Goal: Transaction & Acquisition: Subscribe to service/newsletter

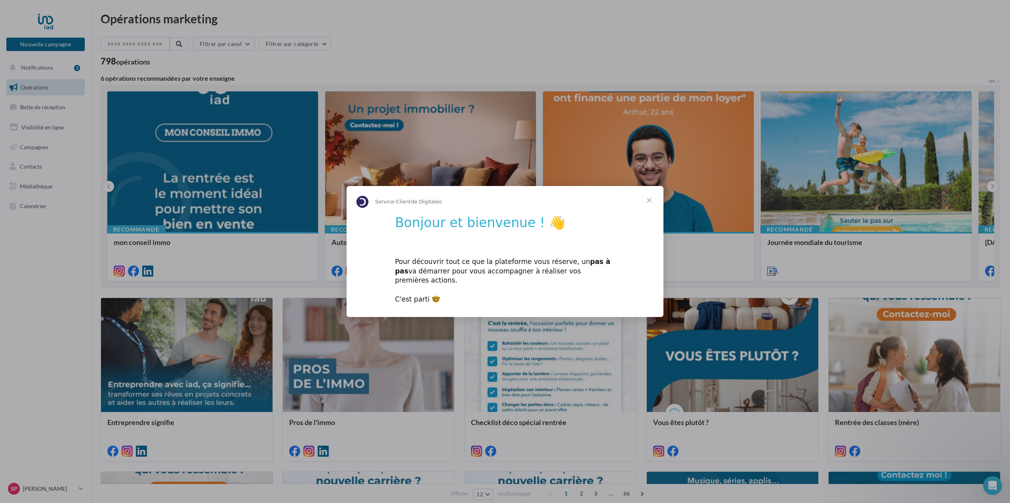
click at [653, 204] on span "Fermer" at bounding box center [649, 200] width 29 height 29
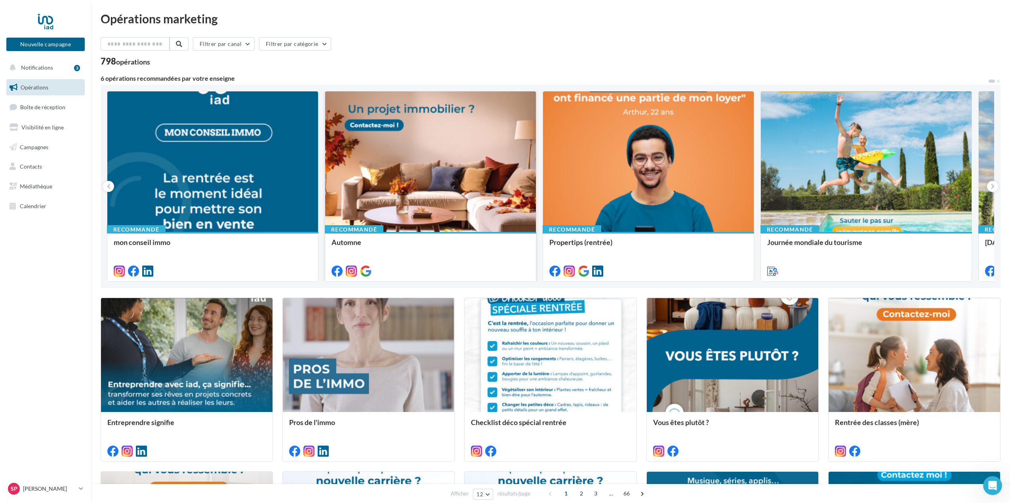
click at [428, 151] on div at bounding box center [430, 162] width 211 height 141
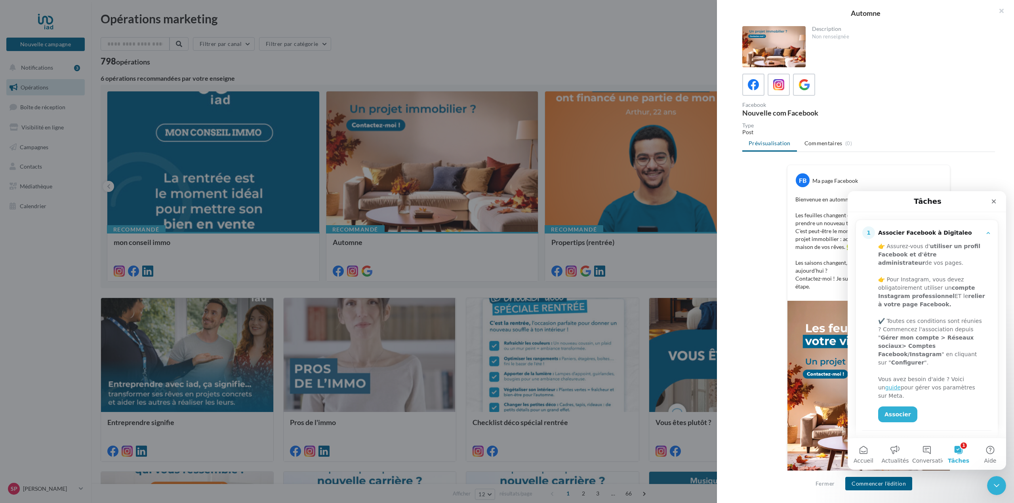
scroll to position [92, 0]
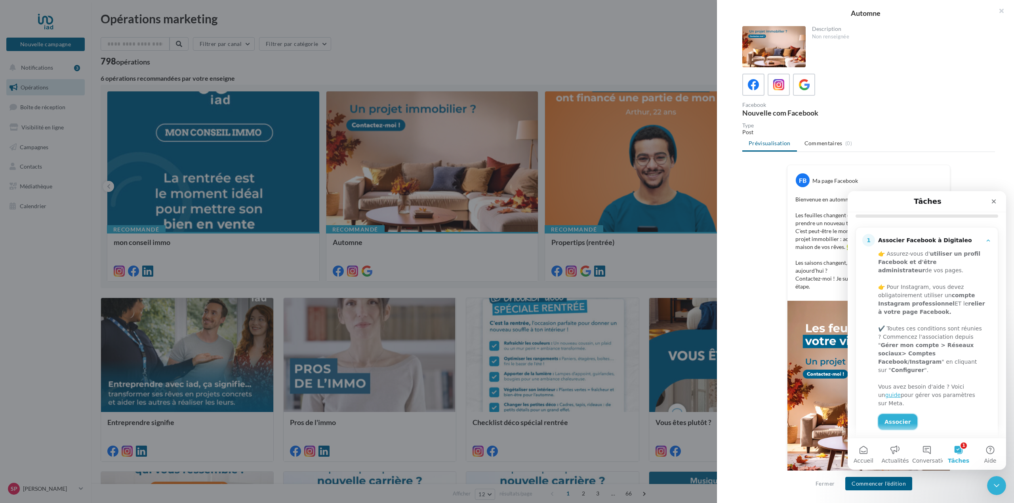
click at [902, 414] on link "Associer" at bounding box center [897, 422] width 39 height 16
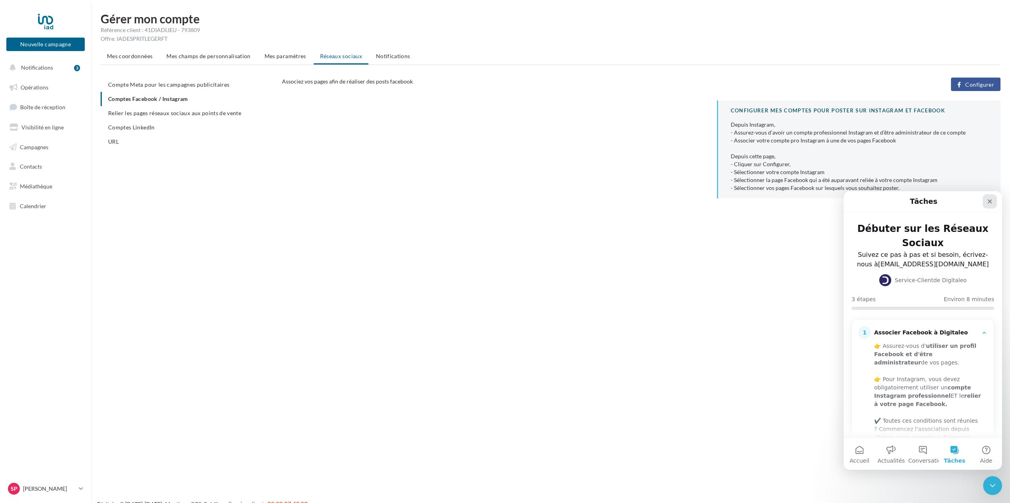
click at [994, 200] on div "Fermer" at bounding box center [990, 201] width 14 height 14
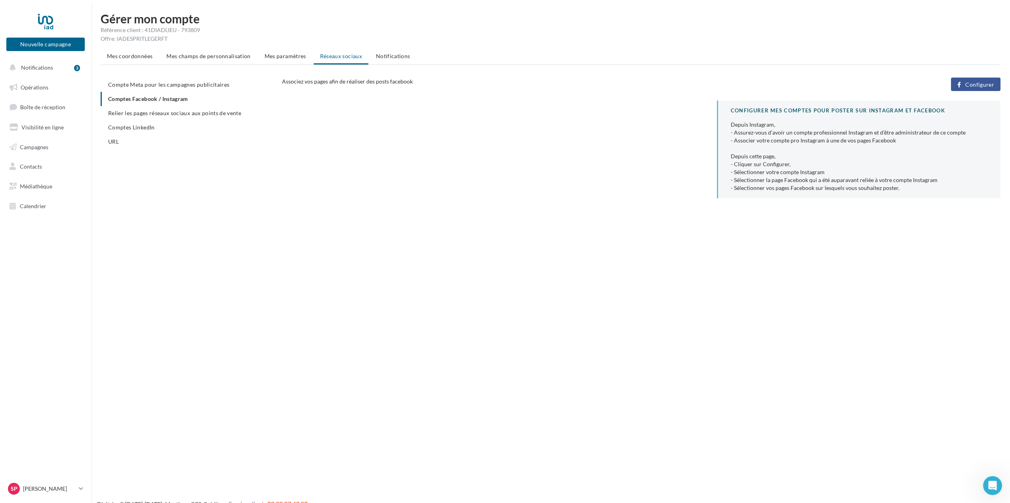
click at [979, 83] on span "Configurer" at bounding box center [979, 85] width 29 height 6
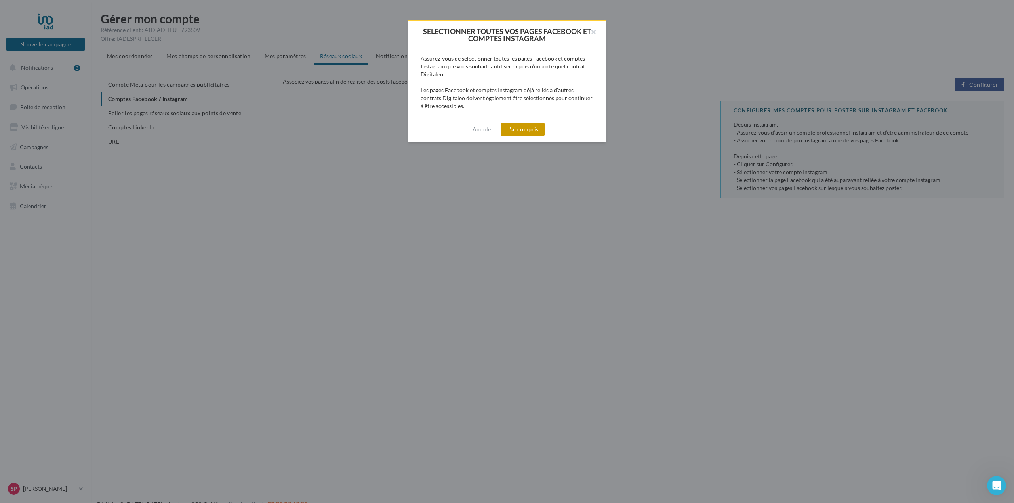
click at [524, 131] on button "J'ai compris" at bounding box center [523, 129] width 44 height 13
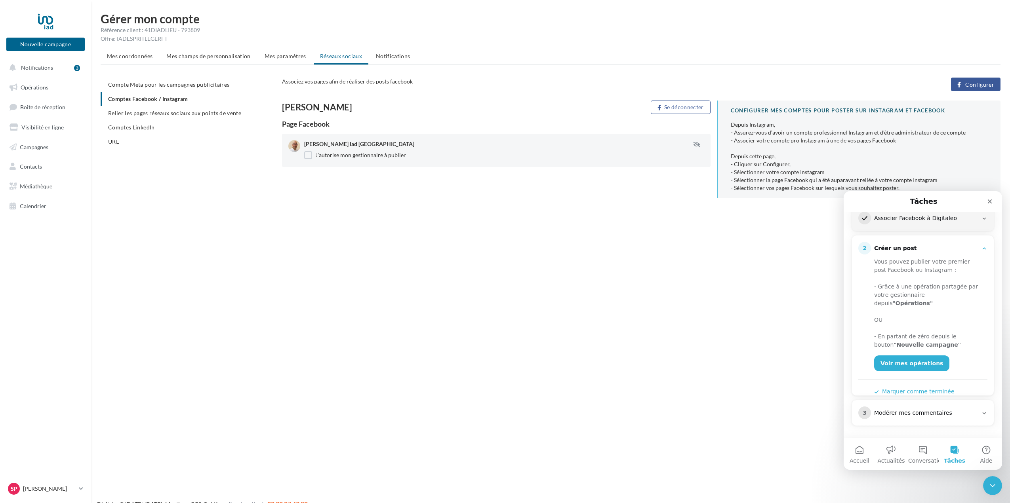
scroll to position [113, 0]
click at [922, 358] on link "Voir mes opérations" at bounding box center [911, 365] width 75 height 16
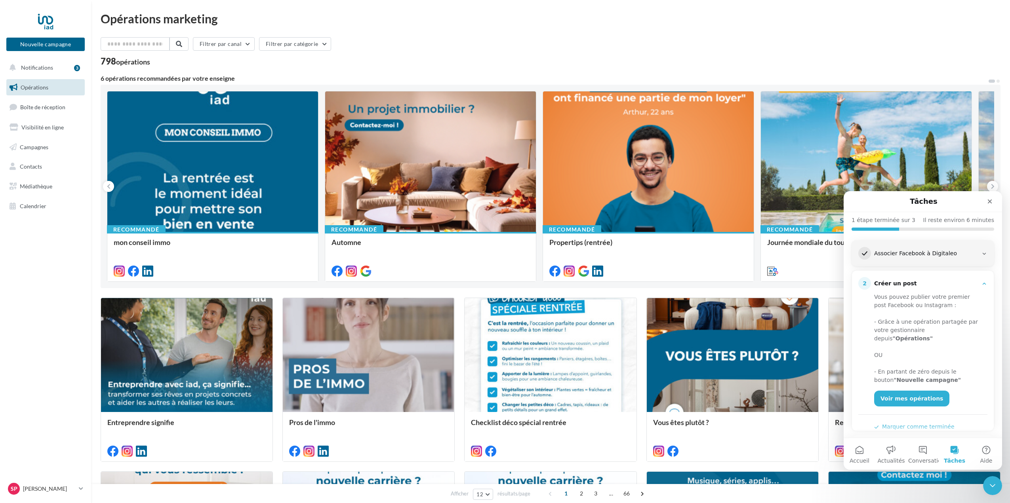
scroll to position [113, 0]
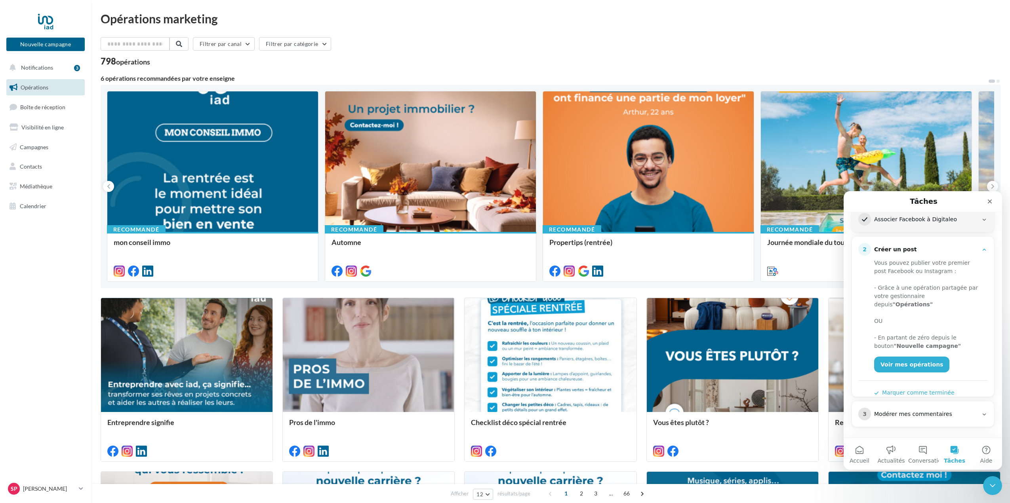
click at [929, 389] on button "Marquer comme terminée" at bounding box center [914, 393] width 80 height 8
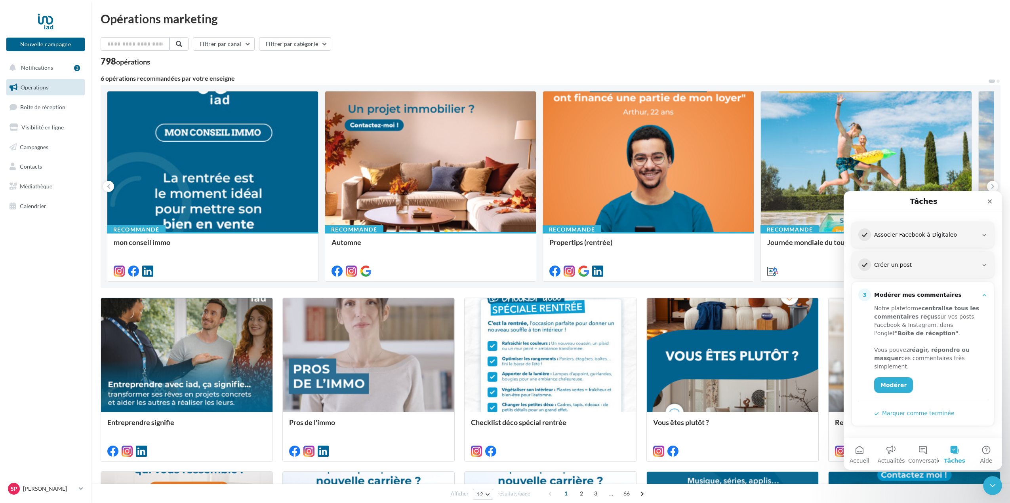
scroll to position [97, 0]
click at [929, 411] on button "Marquer comme terminée" at bounding box center [914, 415] width 80 height 8
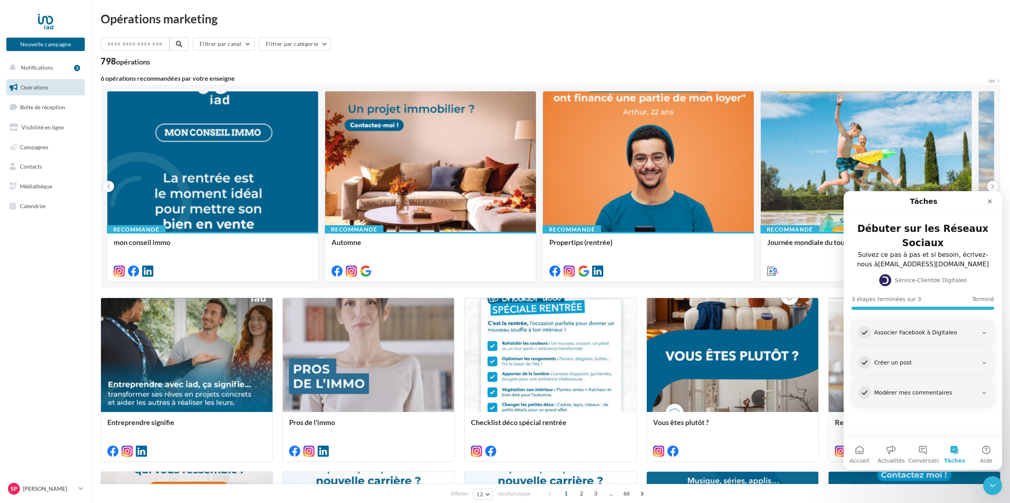
scroll to position [0, 0]
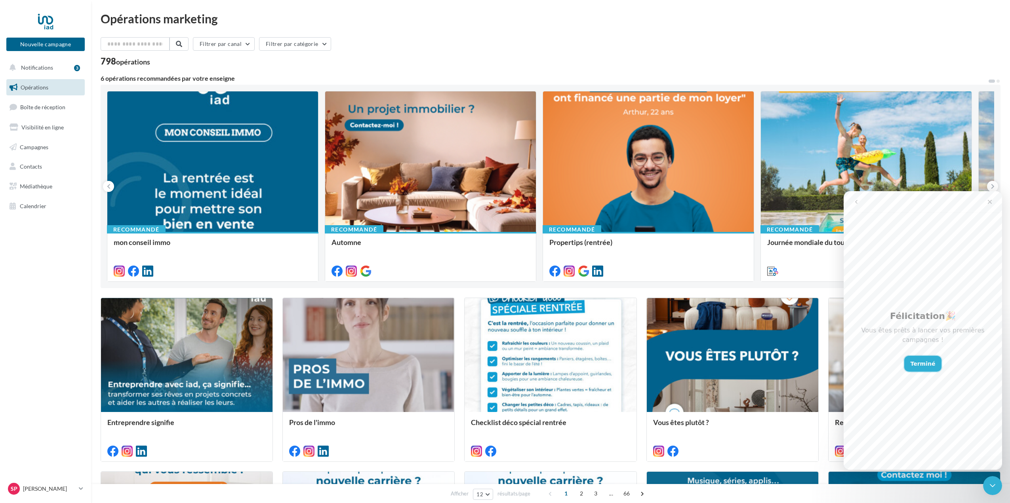
click at [925, 357] on button "Terminé" at bounding box center [923, 364] width 38 height 16
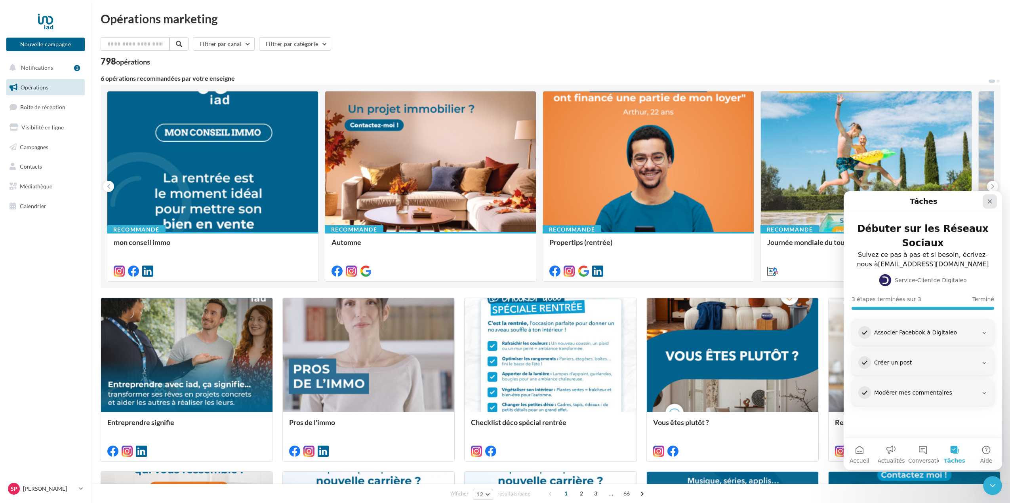
click at [990, 200] on icon "Fermer" at bounding box center [990, 201] width 6 height 6
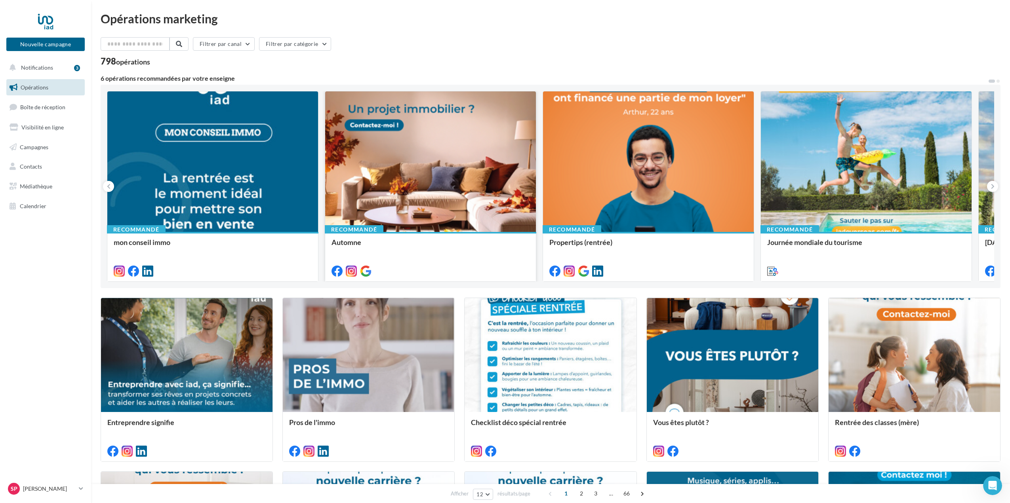
click at [435, 153] on div at bounding box center [430, 162] width 211 height 141
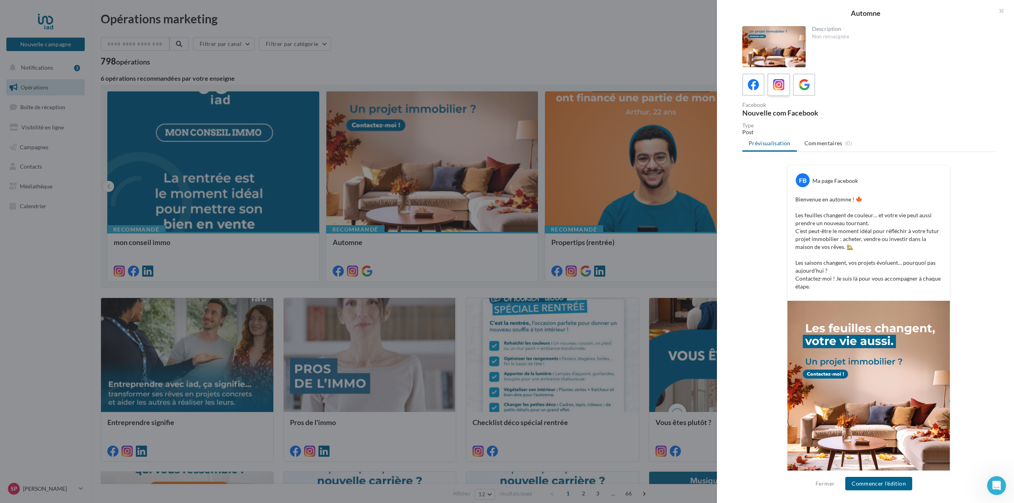
click at [780, 90] on icon at bounding box center [778, 84] width 11 height 11
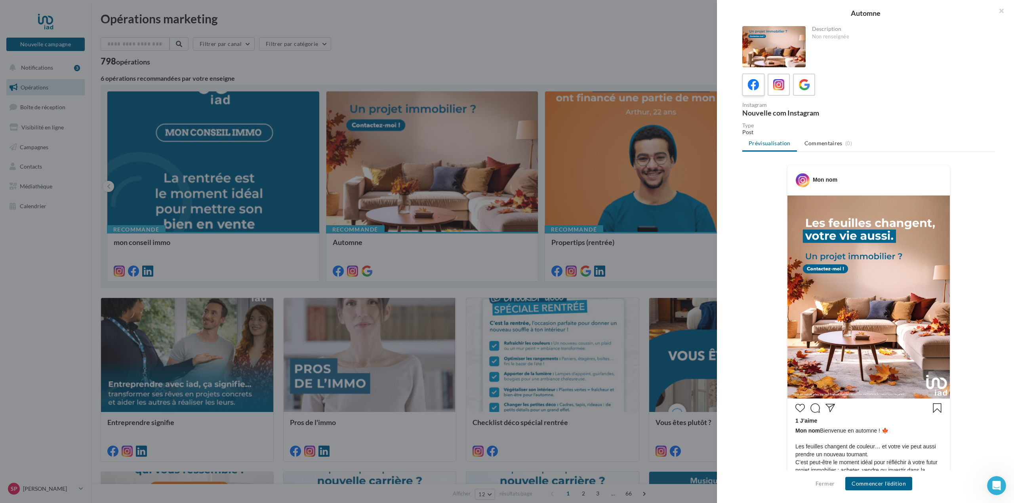
click at [754, 85] on icon at bounding box center [753, 84] width 11 height 11
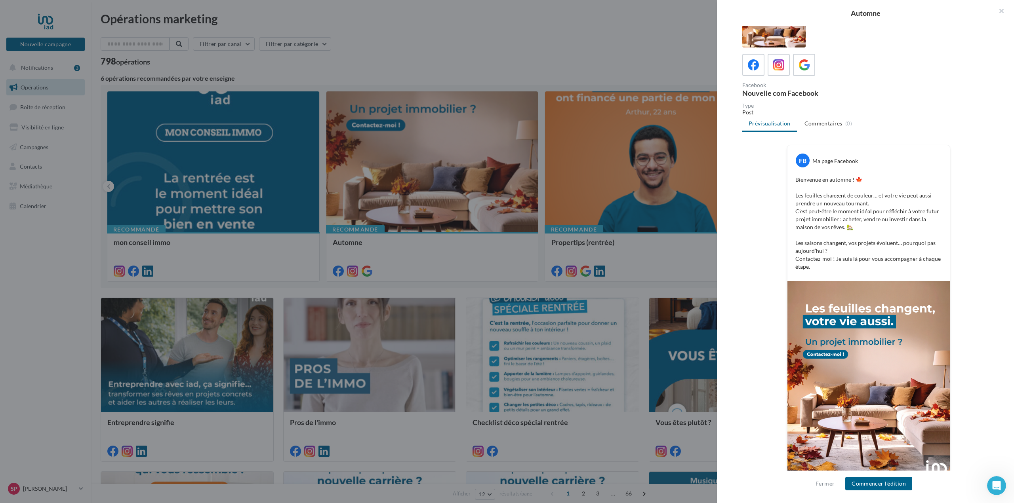
scroll to position [36, 0]
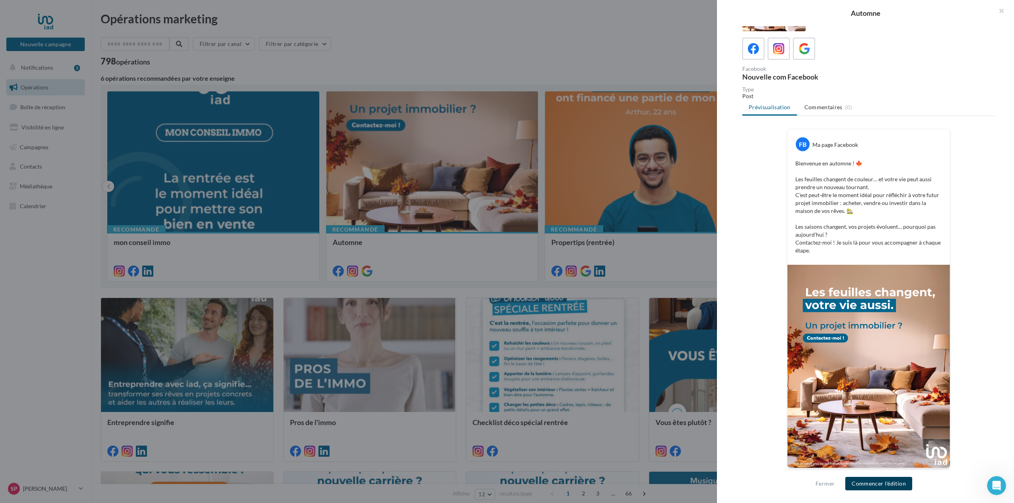
click at [885, 485] on button "Commencer l'édition" at bounding box center [878, 483] width 67 height 13
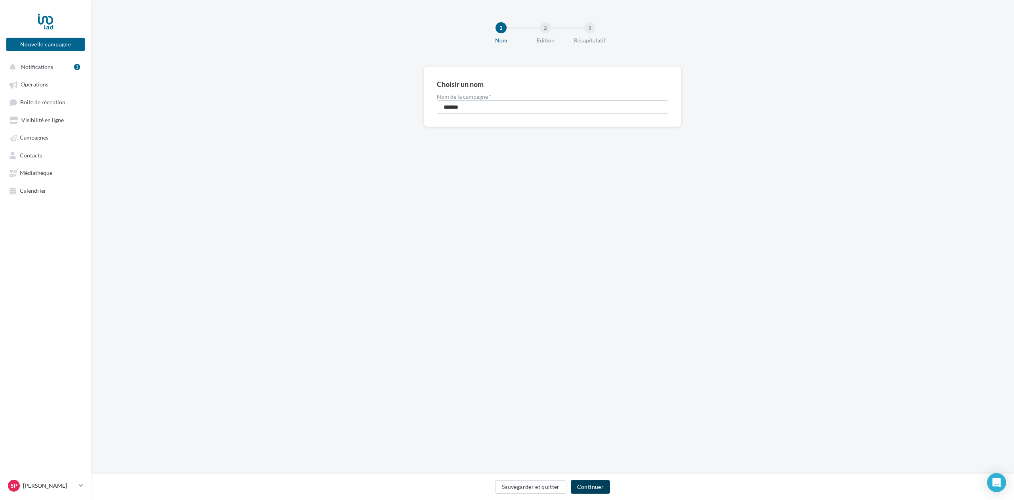
click at [597, 486] on button "Continuer" at bounding box center [590, 486] width 39 height 13
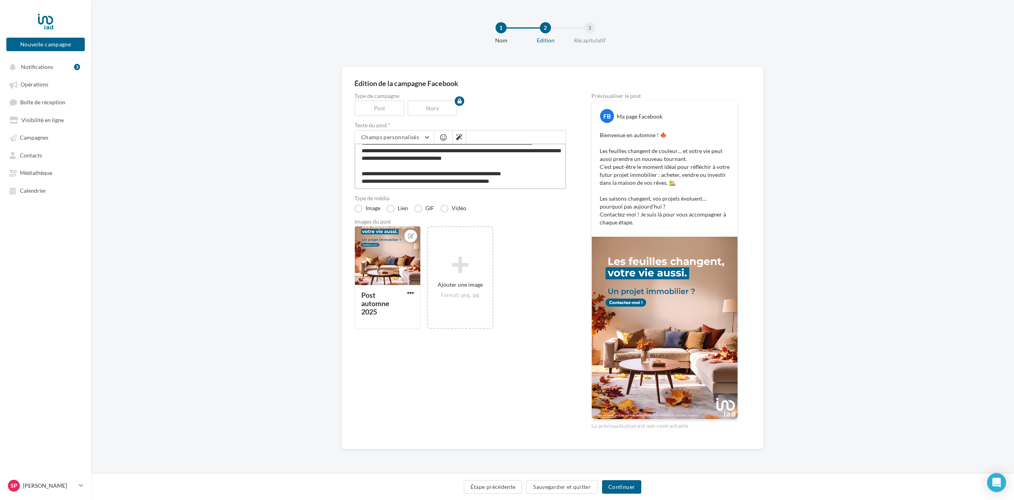
scroll to position [30, 0]
drag, startPoint x: 536, startPoint y: 183, endPoint x: 531, endPoint y: 183, distance: 5.2
click at [531, 183] on textarea "**********" at bounding box center [461, 166] width 212 height 46
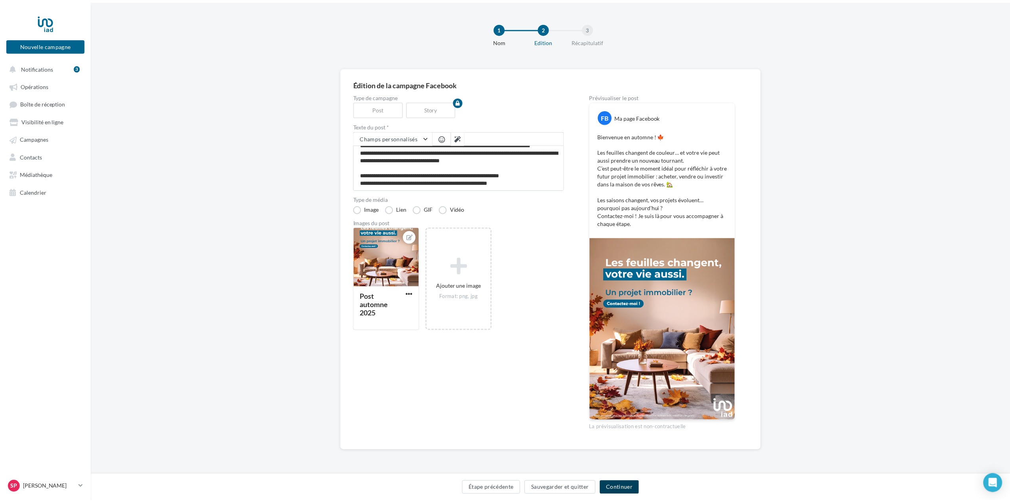
scroll to position [30, 0]
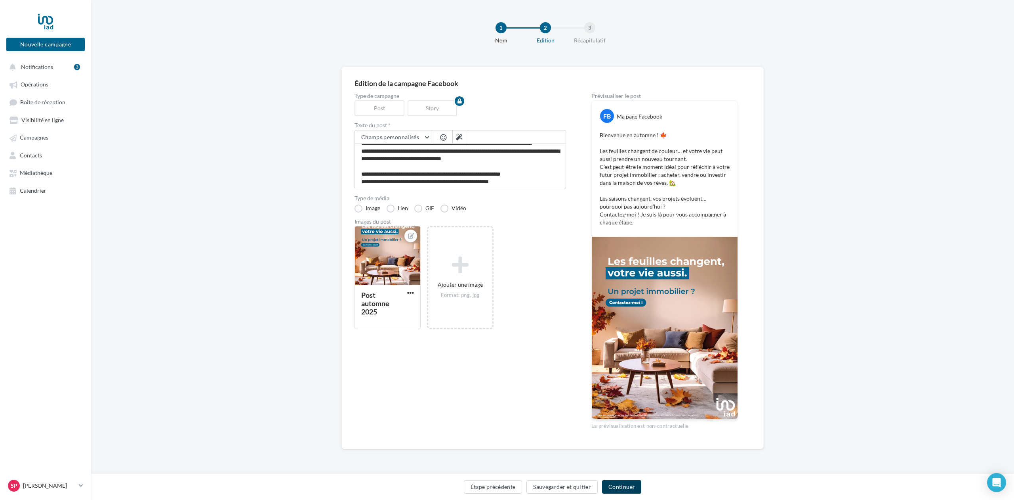
click at [633, 491] on button "Continuer" at bounding box center [621, 486] width 39 height 13
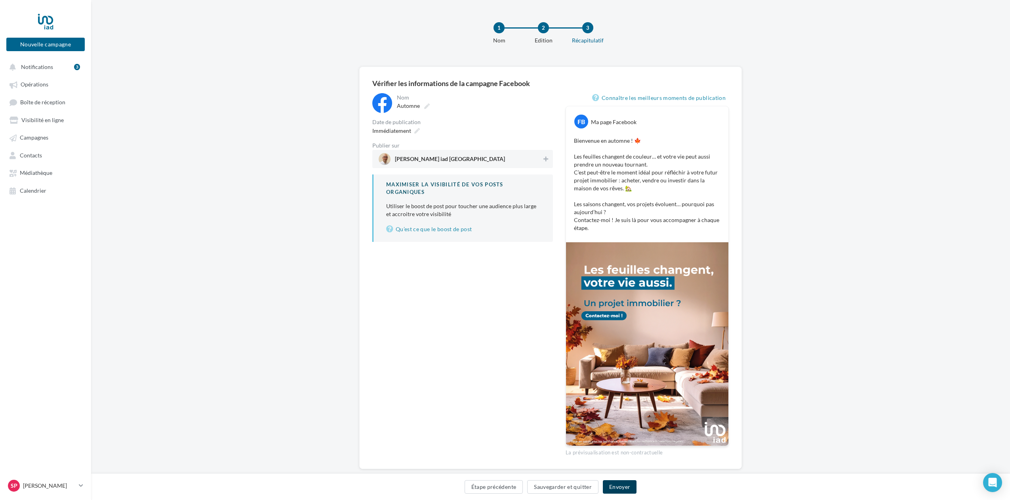
click at [625, 486] on button "Envoyer" at bounding box center [620, 486] width 34 height 13
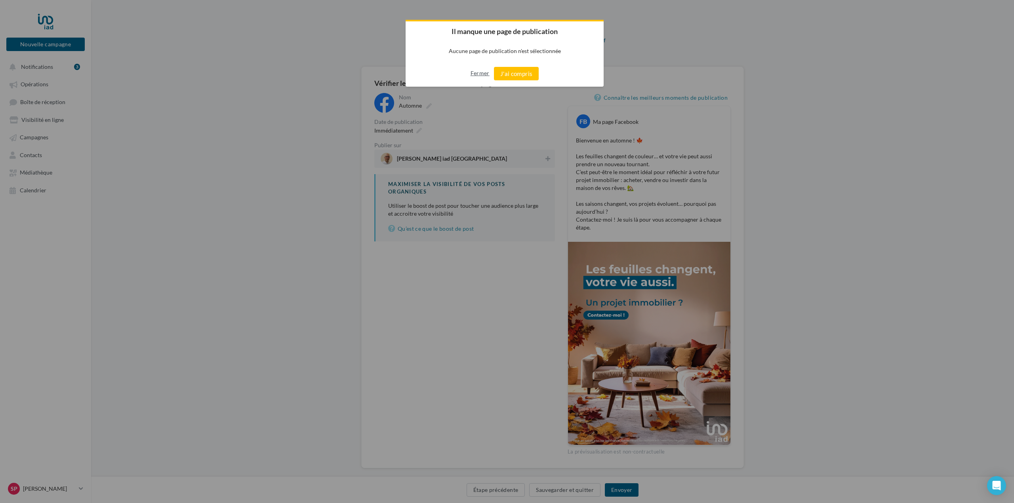
click at [473, 73] on button "Fermer" at bounding box center [480, 73] width 19 height 13
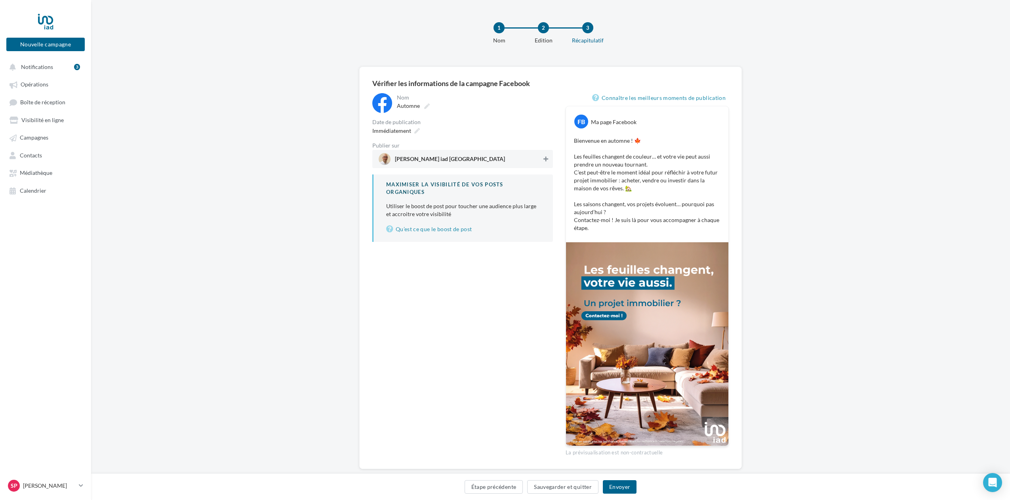
click at [547, 158] on icon at bounding box center [545, 159] width 5 height 6
click at [624, 487] on button "Envoyer" at bounding box center [620, 486] width 34 height 13
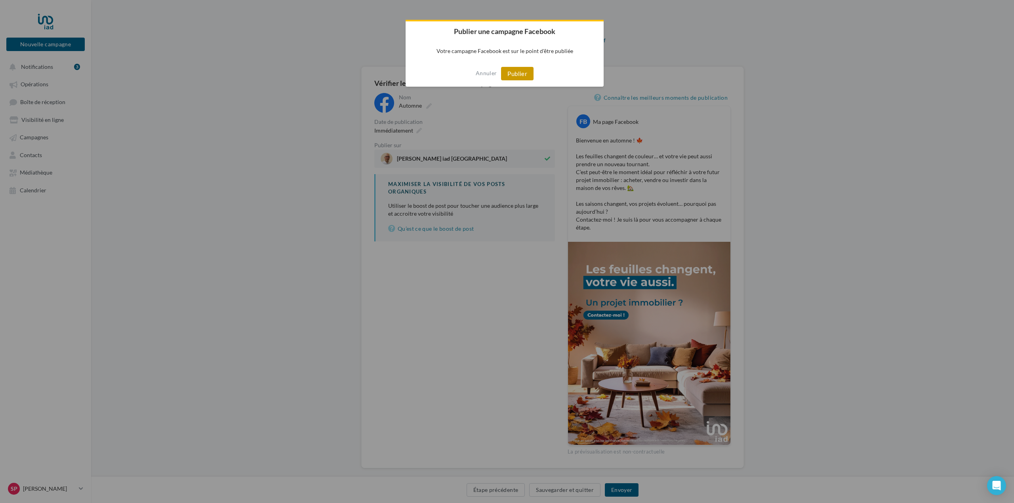
click at [519, 71] on button "Publier" at bounding box center [517, 73] width 32 height 13
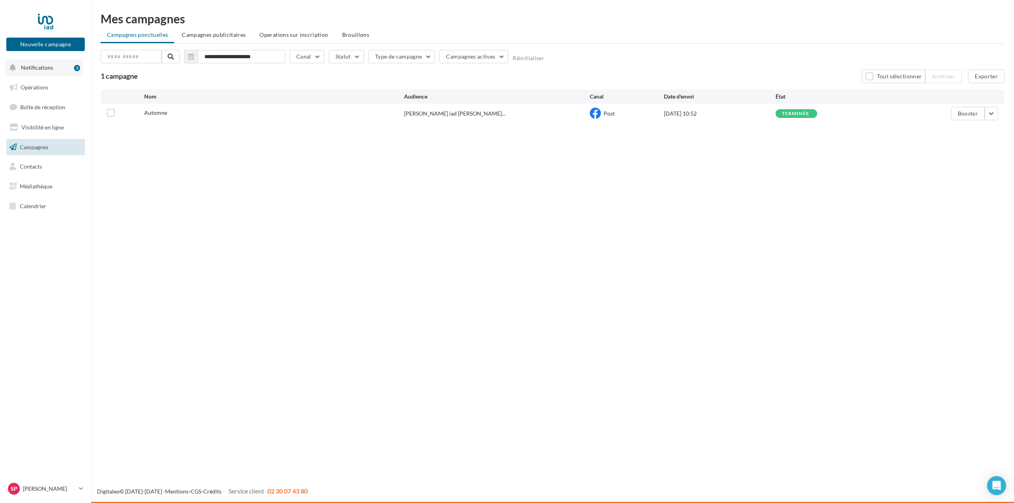
click at [40, 66] on span "Notifications" at bounding box center [37, 67] width 32 height 7
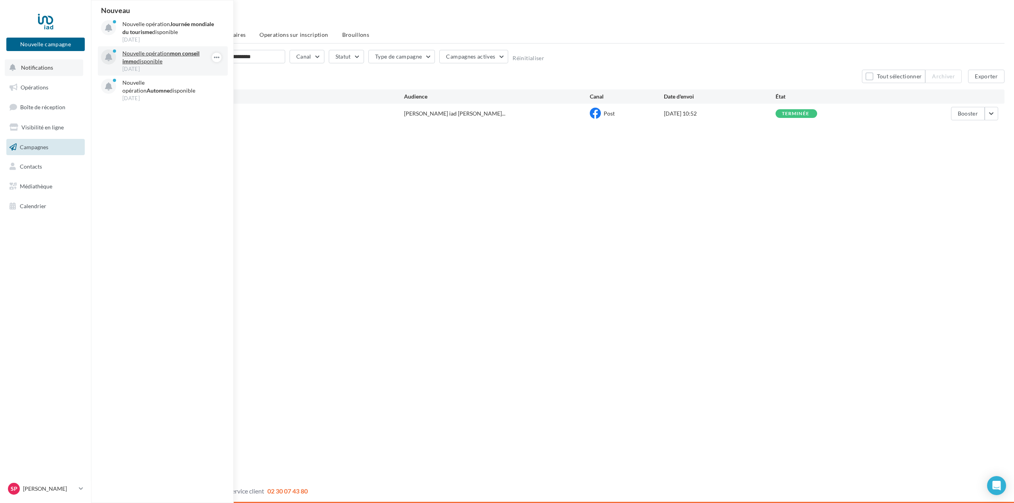
click at [151, 60] on p "Nouvelle opération mon conseil immo disponible" at bounding box center [168, 58] width 92 height 16
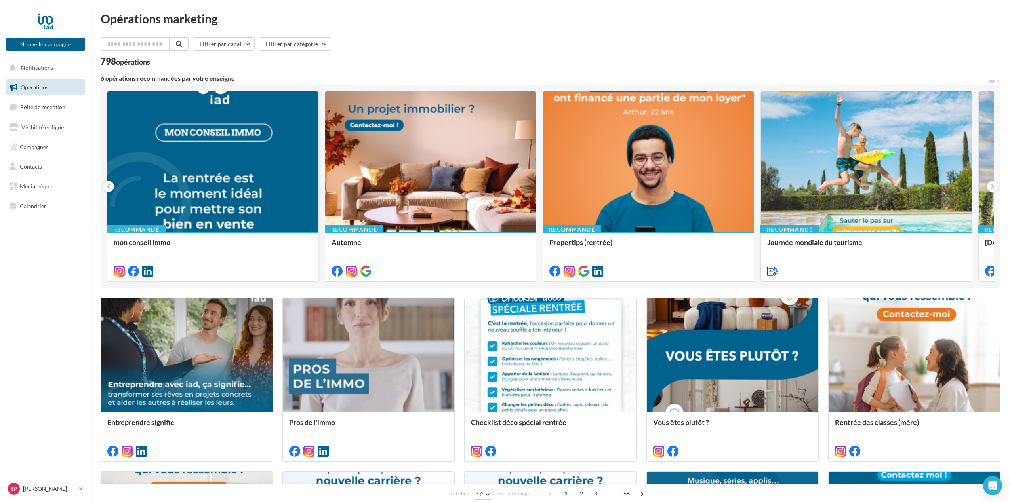
click at [240, 168] on div at bounding box center [212, 162] width 211 height 141
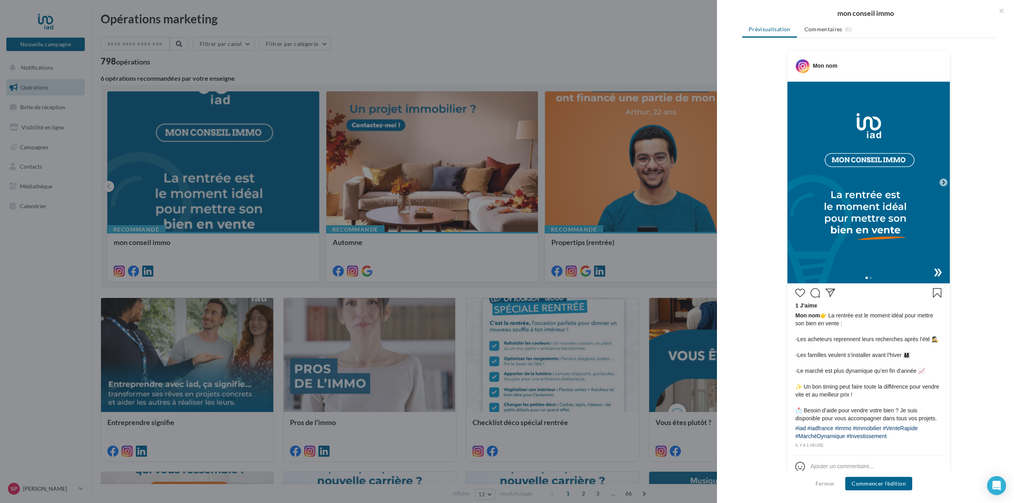
scroll to position [127, 0]
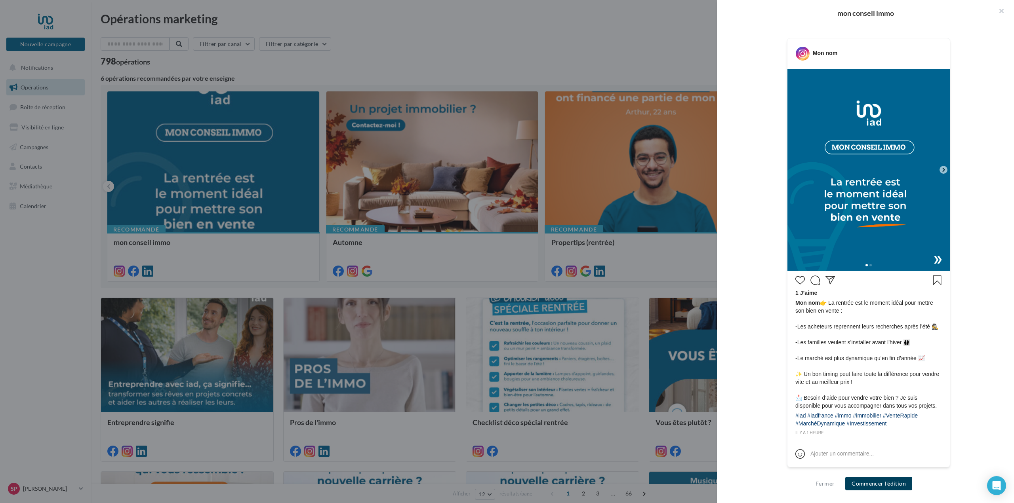
click at [894, 487] on button "Commencer l'édition" at bounding box center [878, 483] width 67 height 13
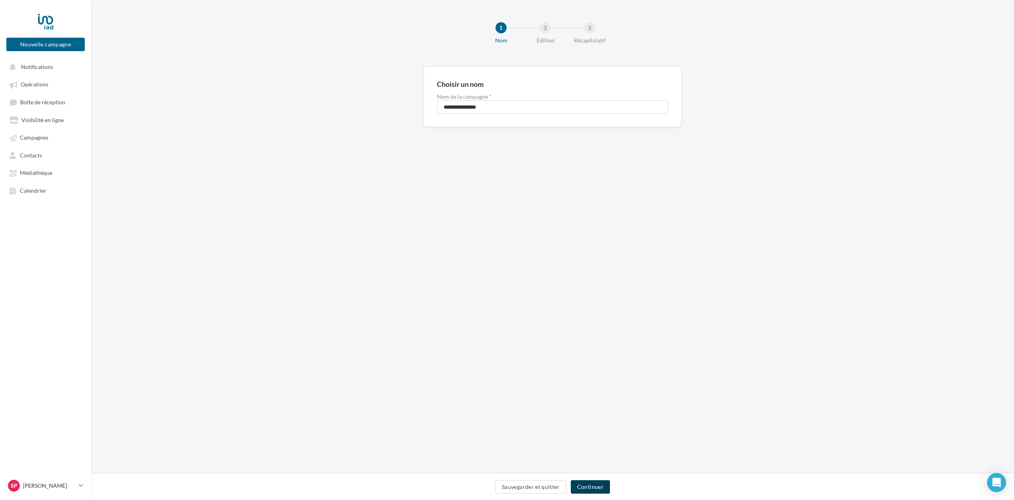
click at [592, 486] on button "Continuer" at bounding box center [590, 486] width 39 height 13
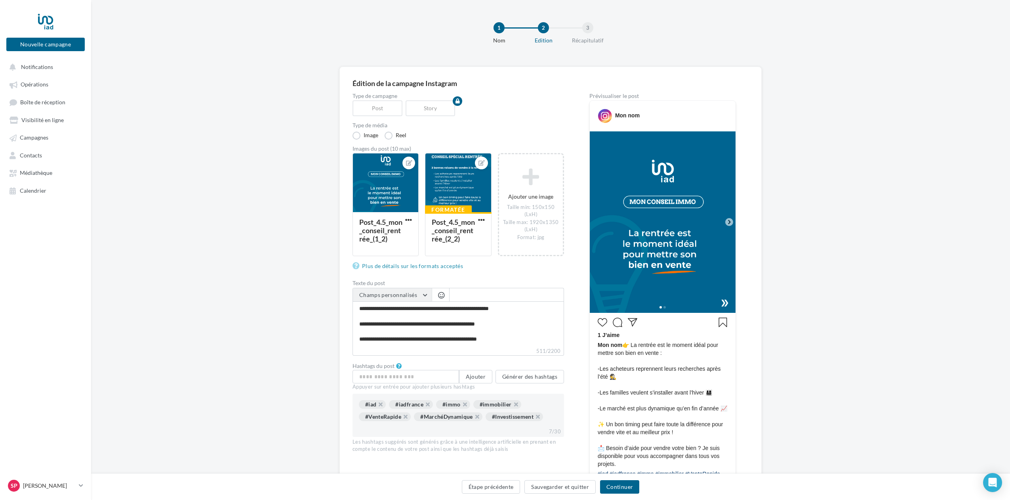
click at [424, 296] on button "Champs personnalisés" at bounding box center [392, 294] width 79 height 13
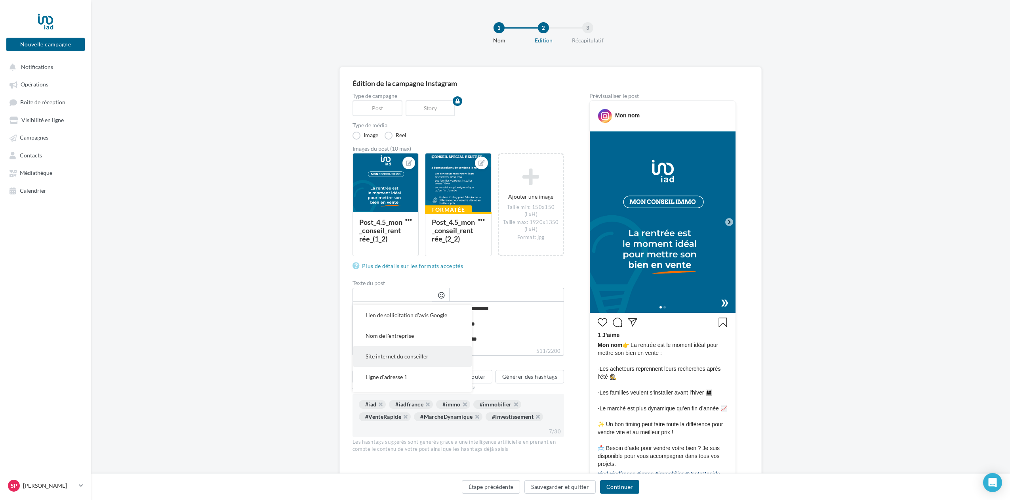
click at [397, 355] on span "Site internet du conseiller" at bounding box center [397, 356] width 63 height 7
type textarea "**********"
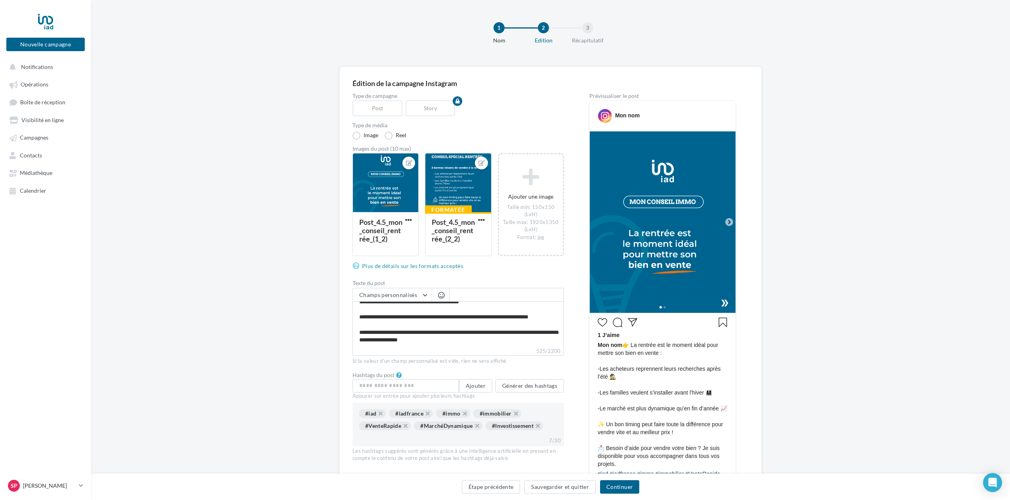
scroll to position [60, 0]
click at [441, 294] on span "button" at bounding box center [441, 295] width 6 height 7
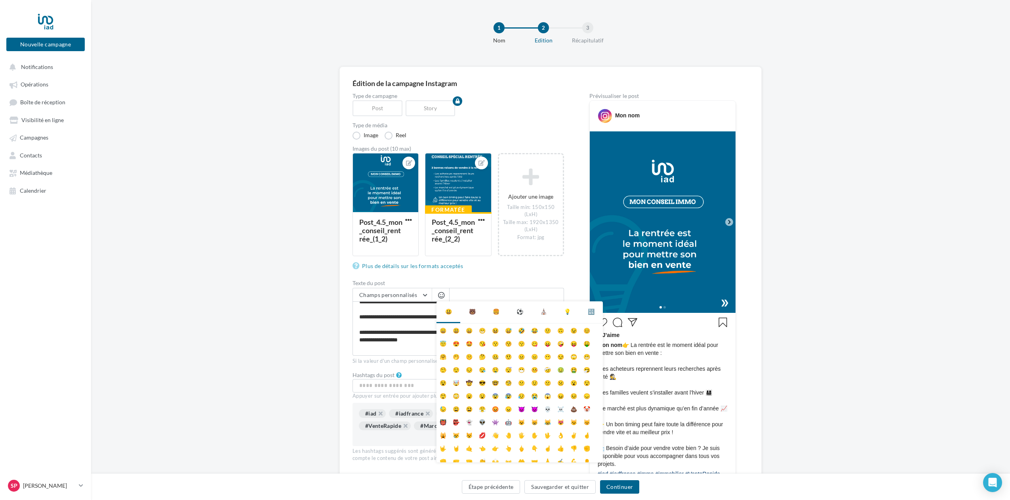
click at [441, 294] on span "button" at bounding box center [441, 295] width 6 height 7
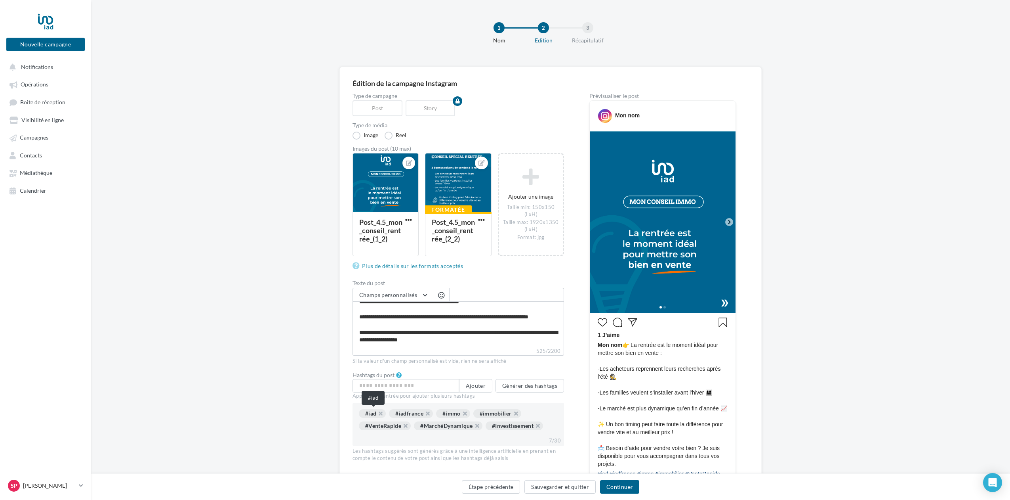
click at [371, 414] on div "#iad" at bounding box center [372, 413] width 27 height 9
click at [378, 412] on div "#iad" at bounding box center [372, 413] width 27 height 9
click at [550, 387] on button "Générer des hashtags" at bounding box center [530, 385] width 69 height 13
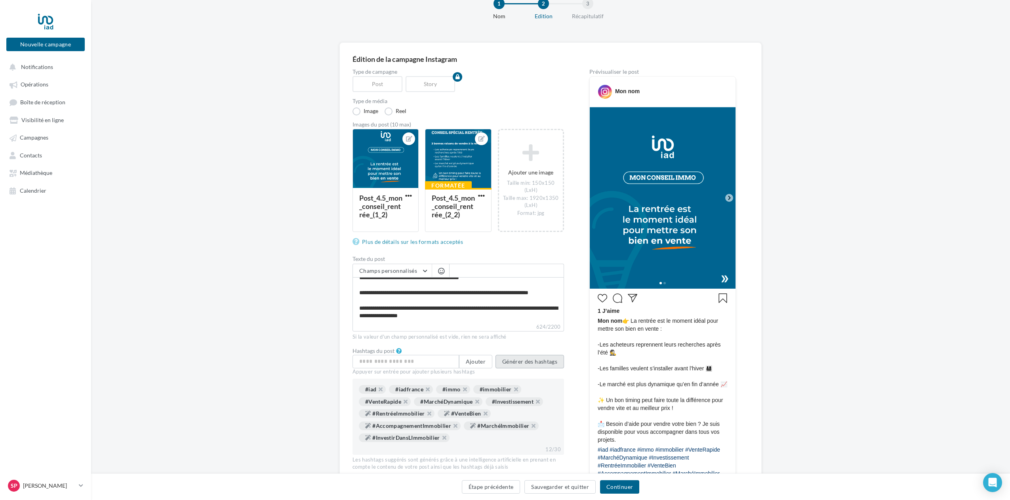
scroll to position [7, 0]
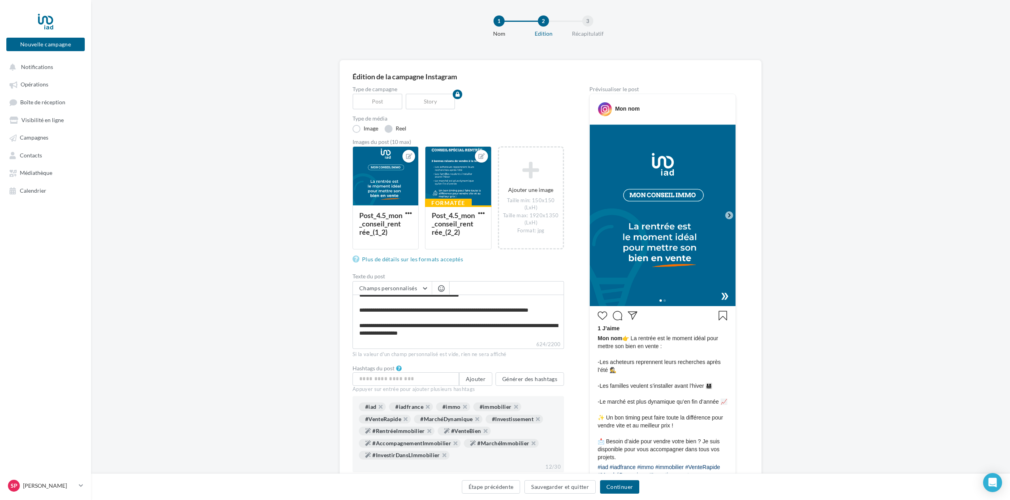
click at [391, 128] on label "Reel" at bounding box center [396, 129] width 22 height 8
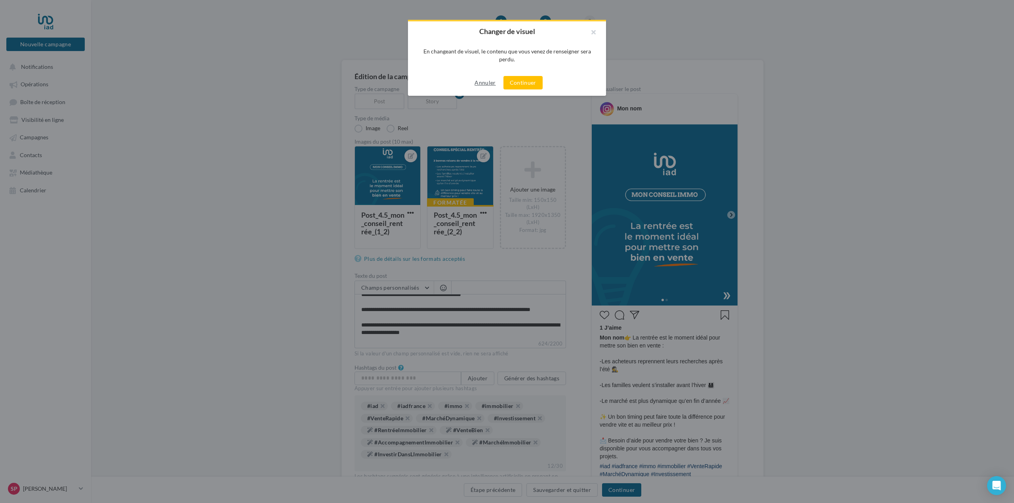
click at [486, 81] on button "Annuler" at bounding box center [484, 83] width 27 height 10
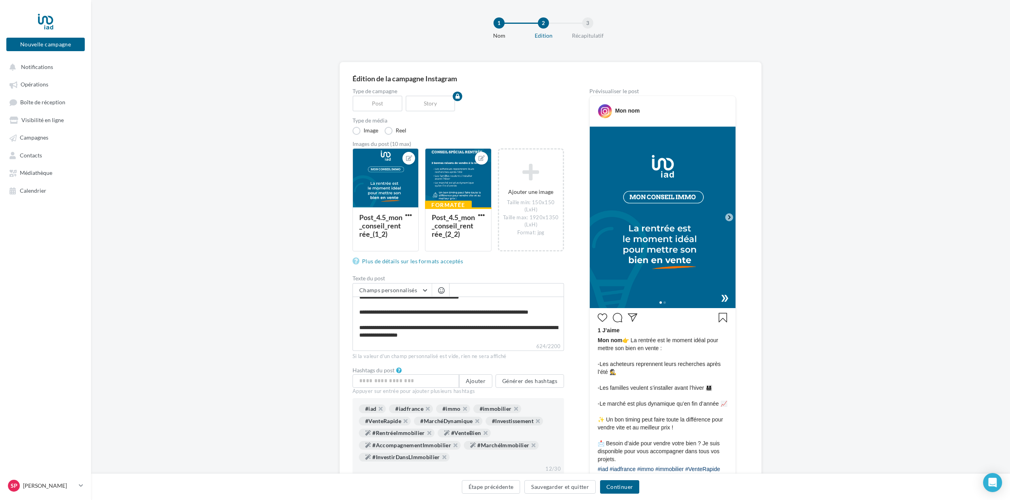
scroll to position [0, 0]
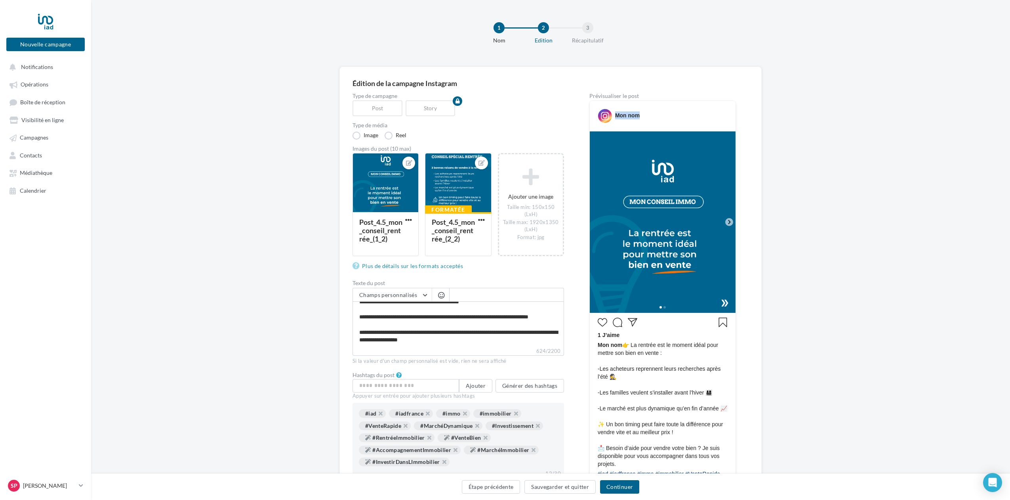
drag, startPoint x: 643, startPoint y: 114, endPoint x: 615, endPoint y: 115, distance: 28.5
click at [615, 115] on div "Mon nom" at bounding box center [663, 113] width 142 height 20
click at [385, 297] on span "Champs personnalisés" at bounding box center [388, 294] width 58 height 7
click at [391, 294] on input "**********" at bounding box center [392, 294] width 79 height 13
click at [474, 291] on span at bounding box center [507, 294] width 114 height 13
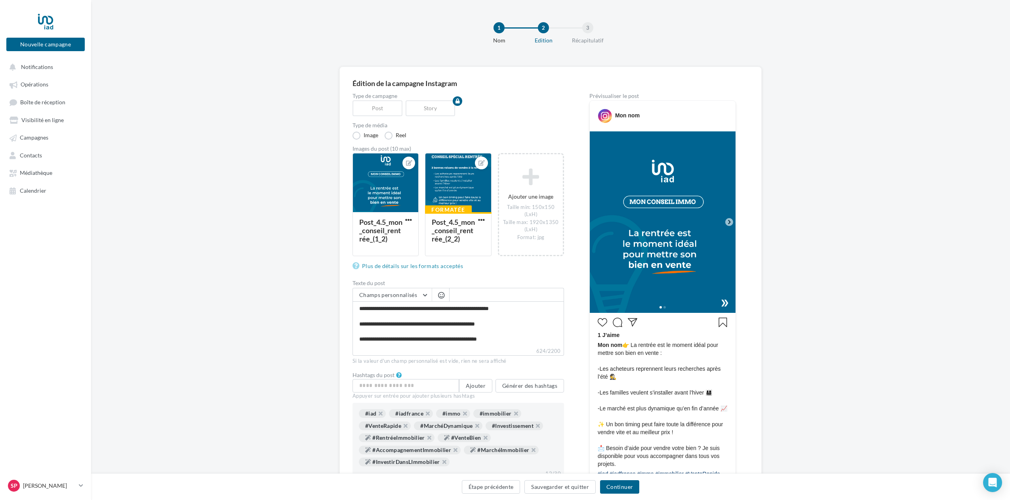
click at [729, 221] on icon at bounding box center [729, 222] width 2 height 4
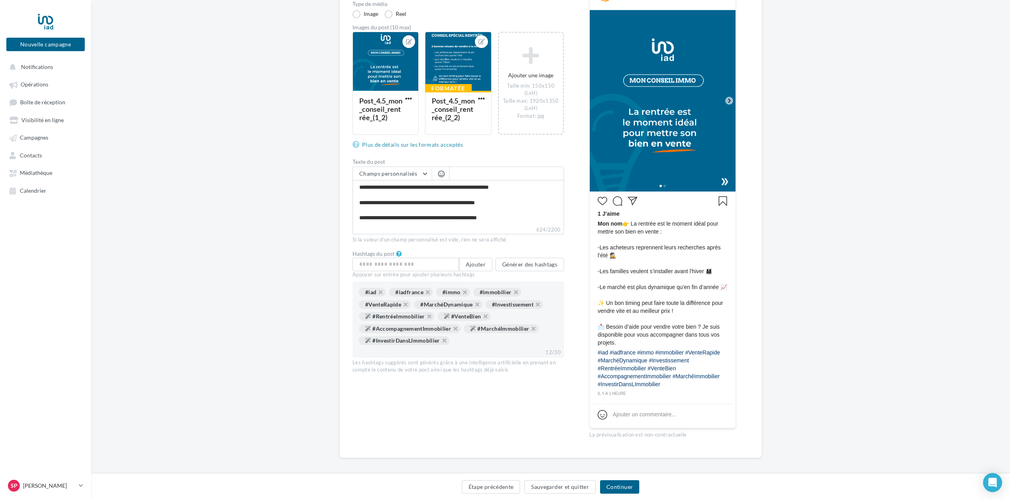
scroll to position [126, 0]
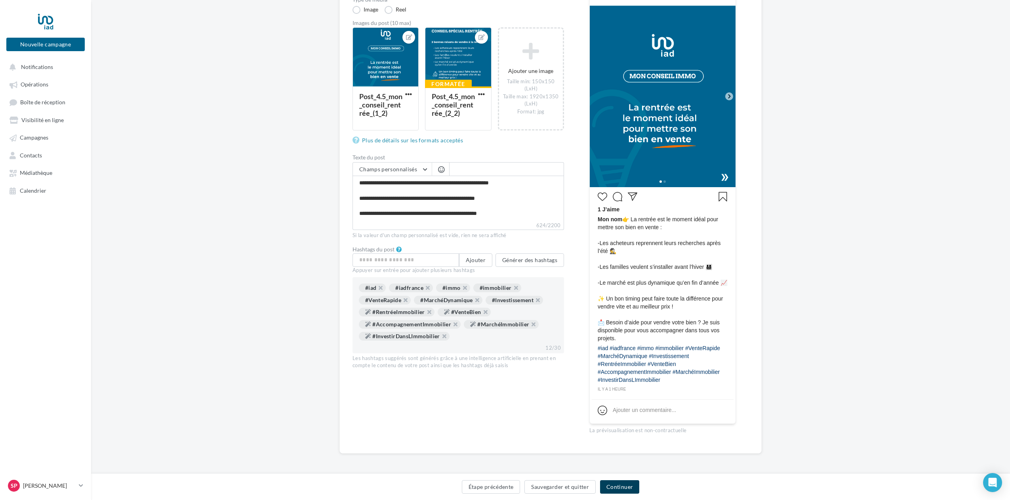
click at [620, 486] on button "Continuer" at bounding box center [619, 486] width 39 height 13
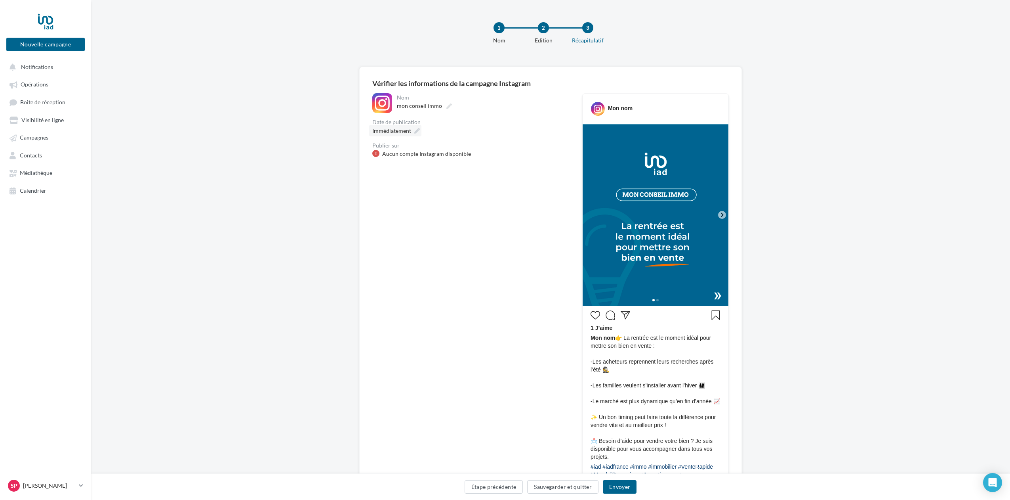
click at [415, 131] on icon at bounding box center [417, 131] width 6 height 6
click at [475, 237] on td "21" at bounding box center [482, 236] width 14 height 15
click at [378, 283] on button "Valider" at bounding box center [378, 282] width 29 height 13
click at [438, 155] on div "Aucun compte Instagram disponible" at bounding box center [426, 154] width 89 height 8
click at [491, 485] on button "Étape précédente" at bounding box center [494, 486] width 59 height 13
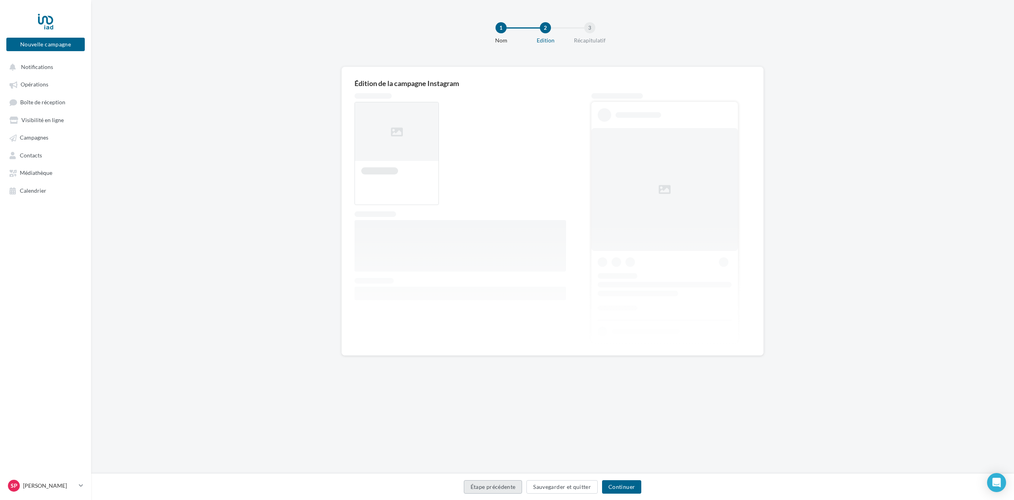
click at [492, 487] on button "Étape précédente" at bounding box center [493, 486] width 59 height 13
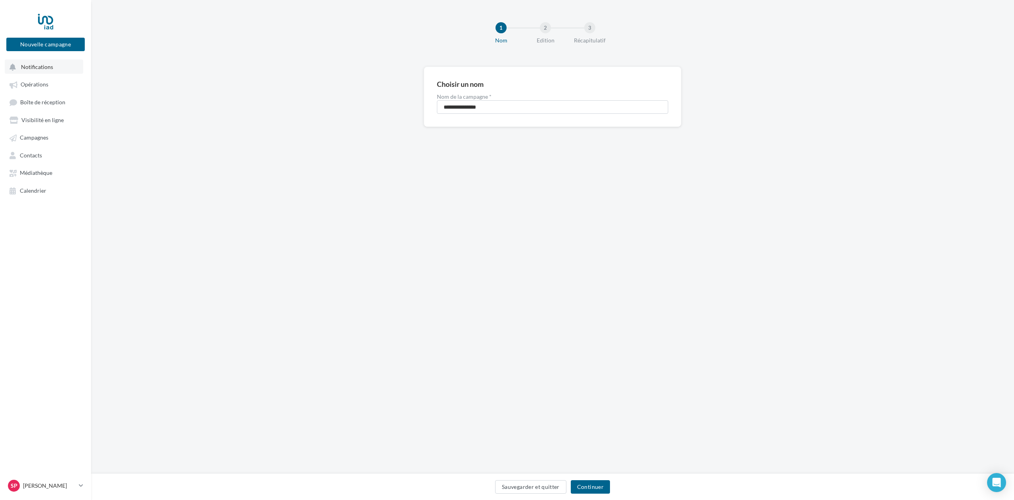
click at [42, 68] on span "Notifications" at bounding box center [37, 66] width 32 height 7
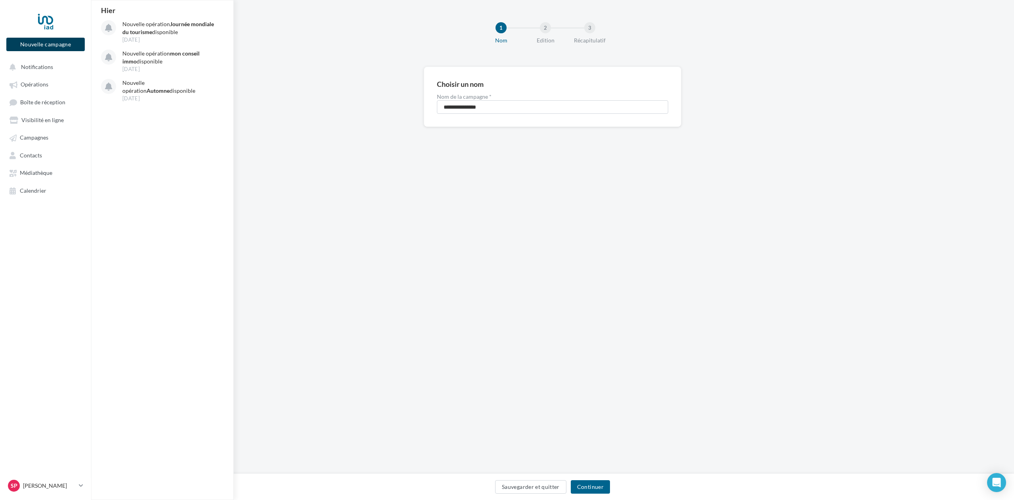
click at [45, 44] on button "Nouvelle campagne" at bounding box center [45, 44] width 78 height 13
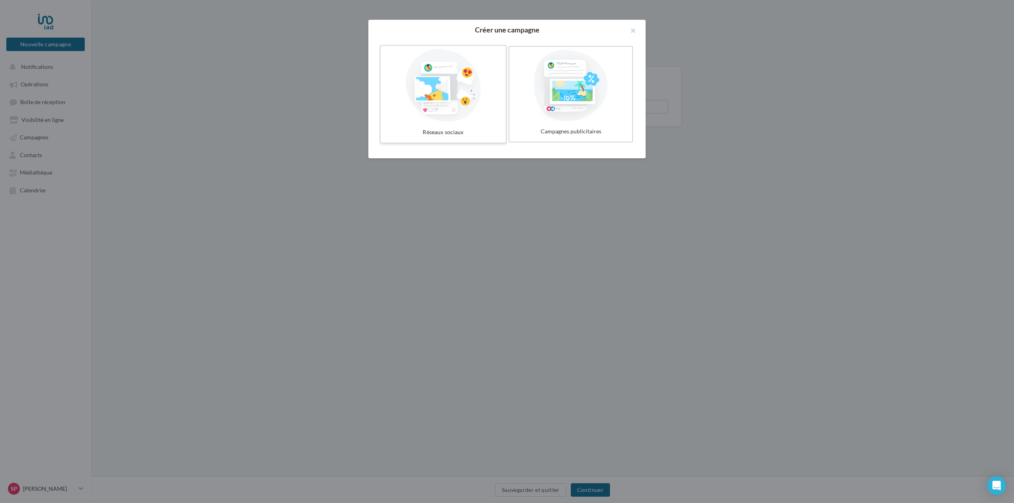
click at [436, 86] on div at bounding box center [443, 85] width 119 height 73
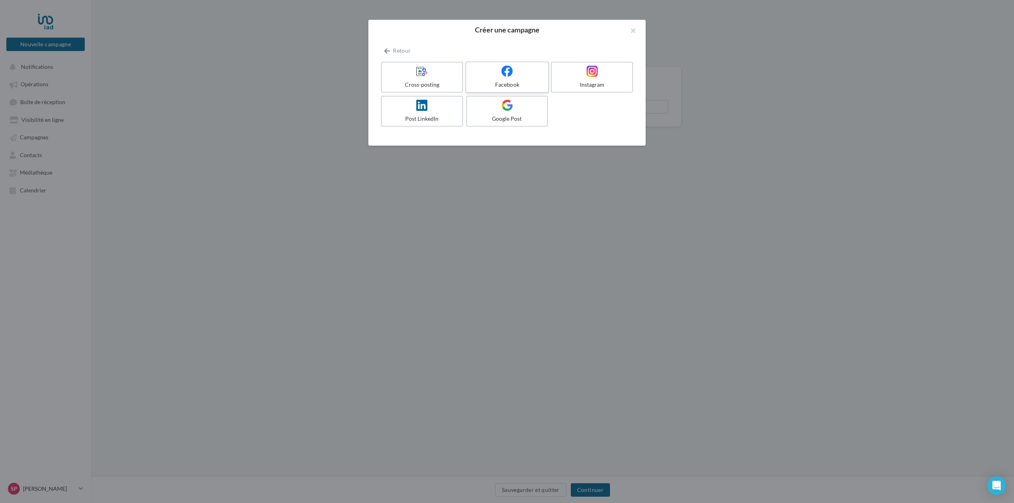
click at [501, 72] on div at bounding box center [506, 71] width 75 height 12
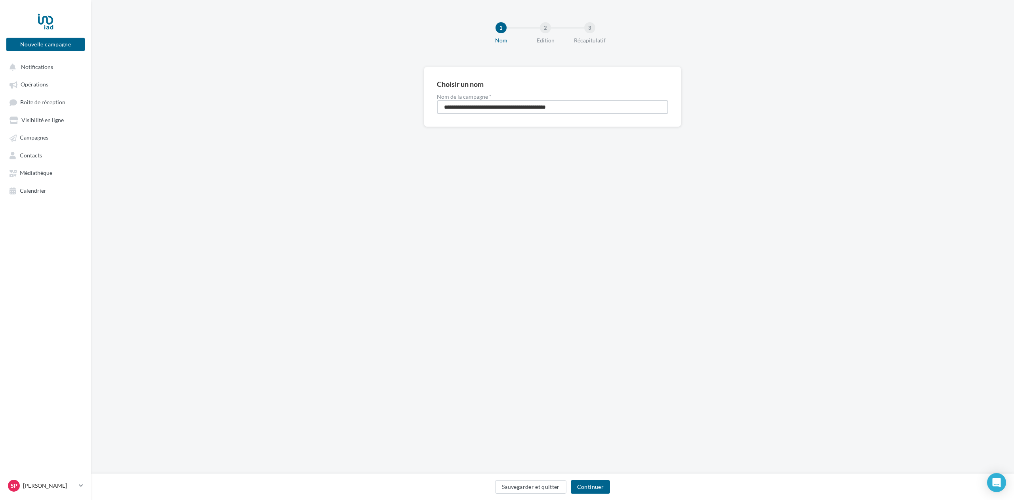
drag, startPoint x: 586, startPoint y: 107, endPoint x: 410, endPoint y: 114, distance: 175.6
click at [413, 114] on div "**********" at bounding box center [552, 110] width 923 height 86
type input "**********"
click at [593, 488] on button "Continuer" at bounding box center [590, 486] width 39 height 13
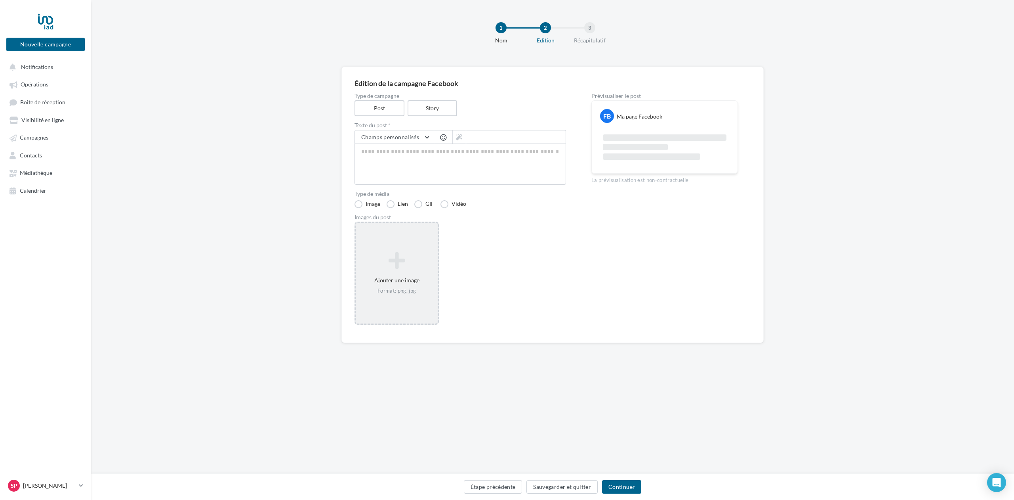
click at [398, 258] on icon at bounding box center [397, 260] width 76 height 19
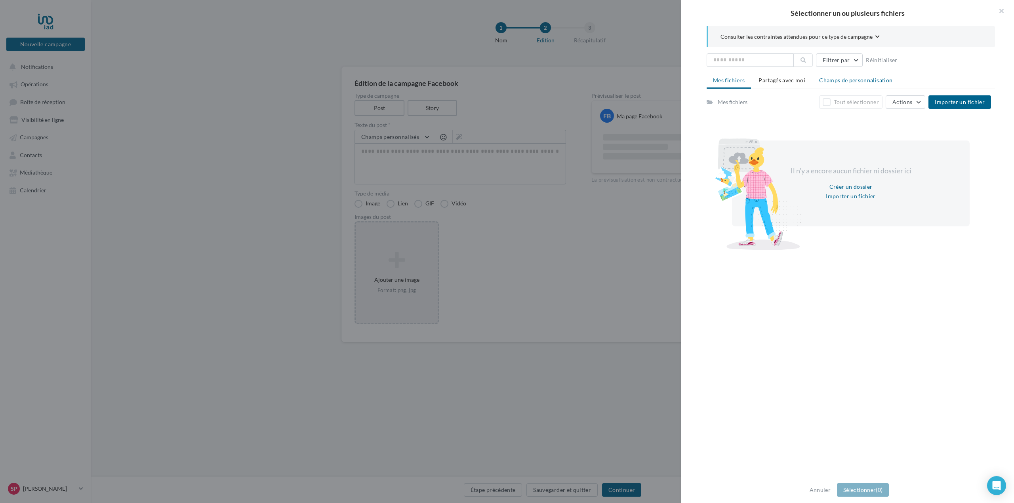
click at [839, 77] on span "Champs de personnalisation" at bounding box center [855, 80] width 73 height 7
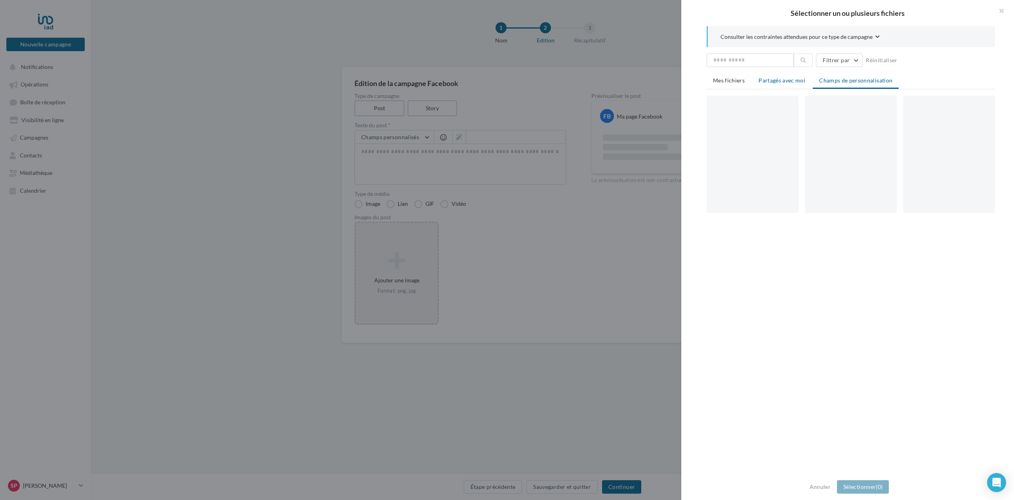
click at [787, 80] on span "Partagés avec moi" at bounding box center [782, 80] width 47 height 7
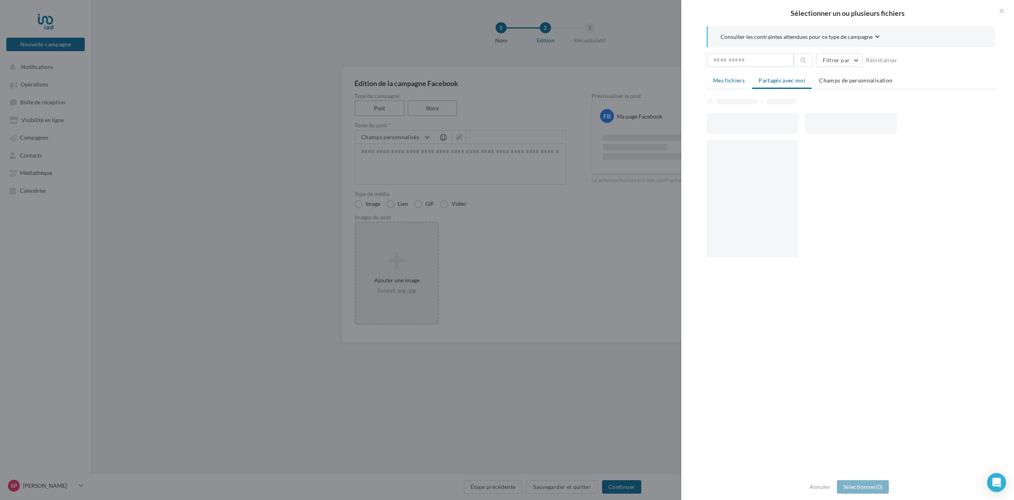
click at [726, 80] on span "Mes fichiers" at bounding box center [729, 80] width 32 height 7
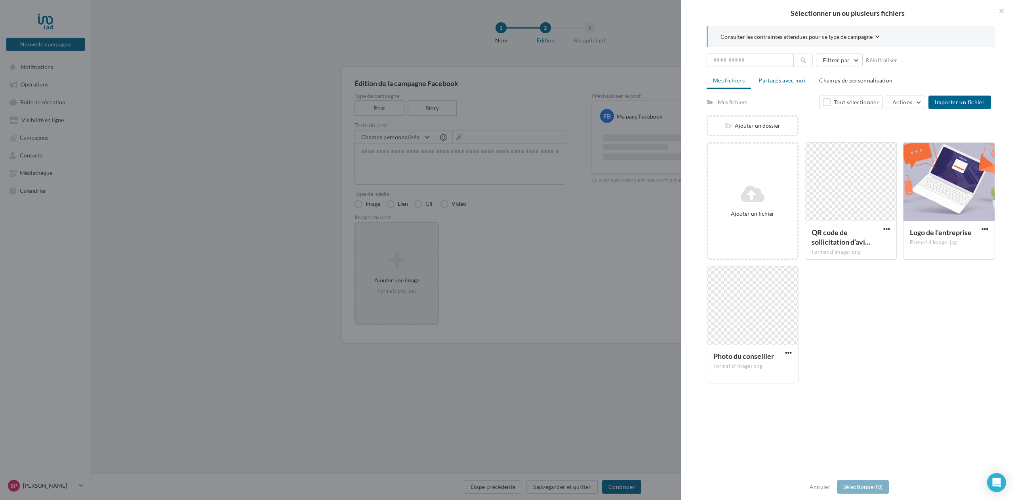
click at [775, 80] on span "Partagés avec moi" at bounding box center [782, 80] width 47 height 7
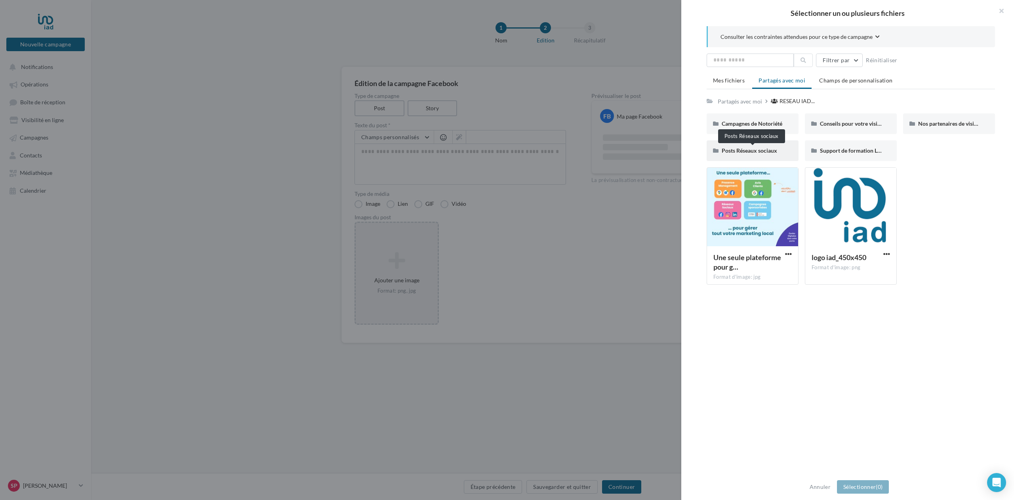
click at [752, 150] on span "Posts Réseaux sociaux" at bounding box center [749, 150] width 55 height 7
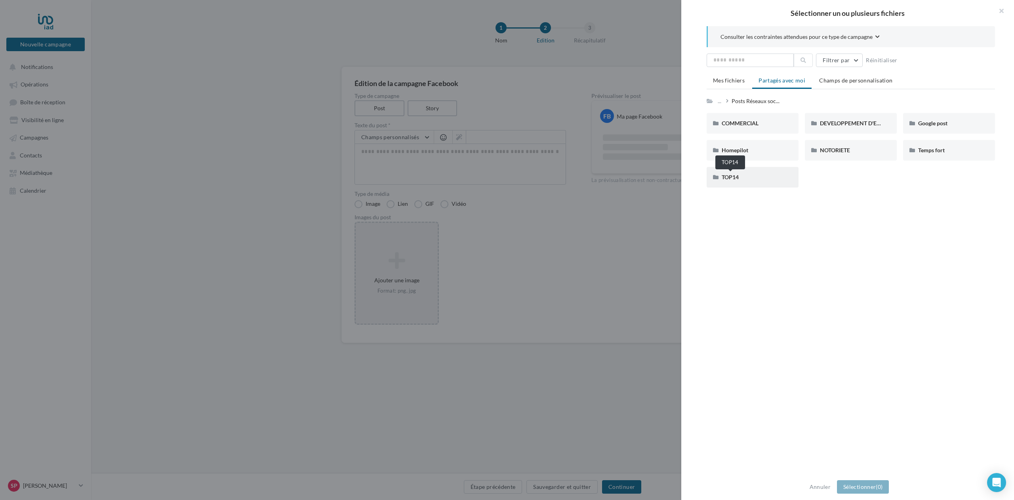
click at [735, 177] on span "TOP14" at bounding box center [730, 176] width 17 height 7
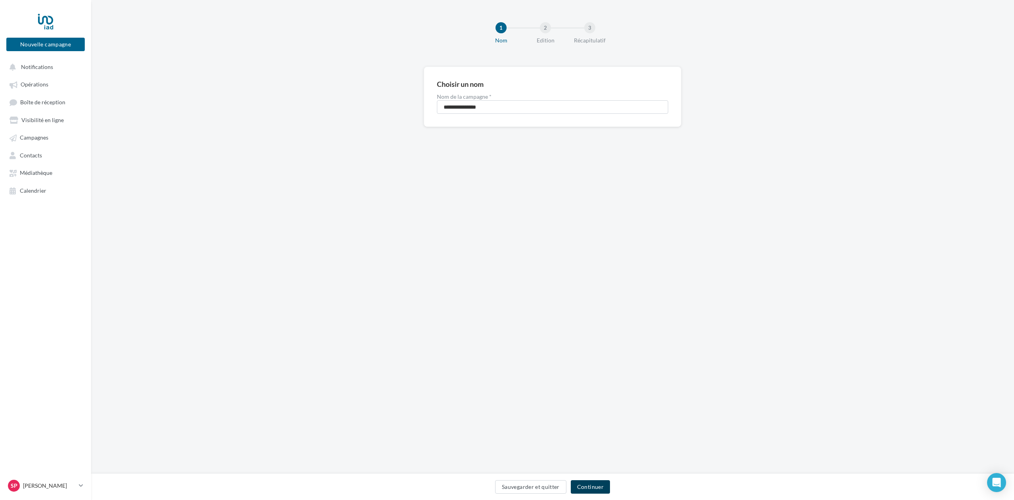
click at [593, 487] on button "Continuer" at bounding box center [590, 486] width 39 height 13
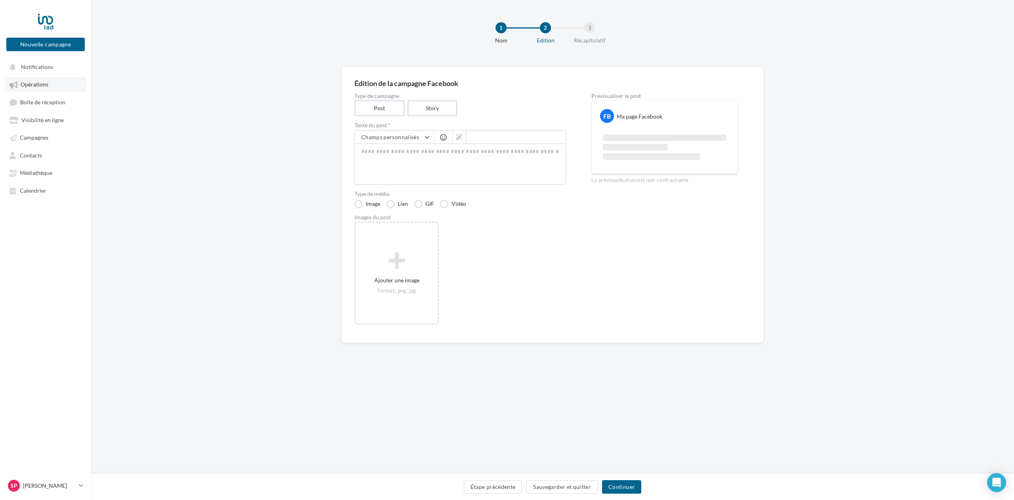
click at [38, 88] on link "Opérations" at bounding box center [46, 84] width 82 height 14
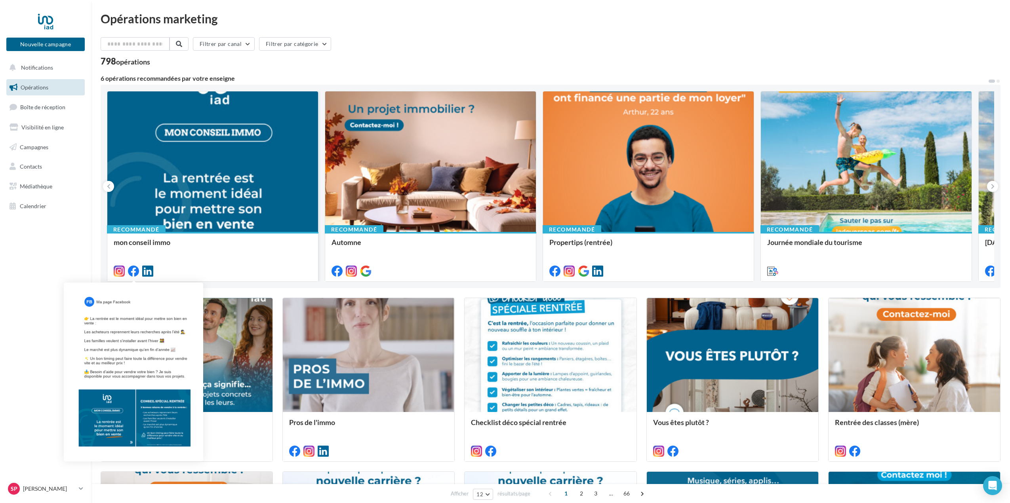
click at [132, 271] on icon at bounding box center [133, 271] width 11 height 11
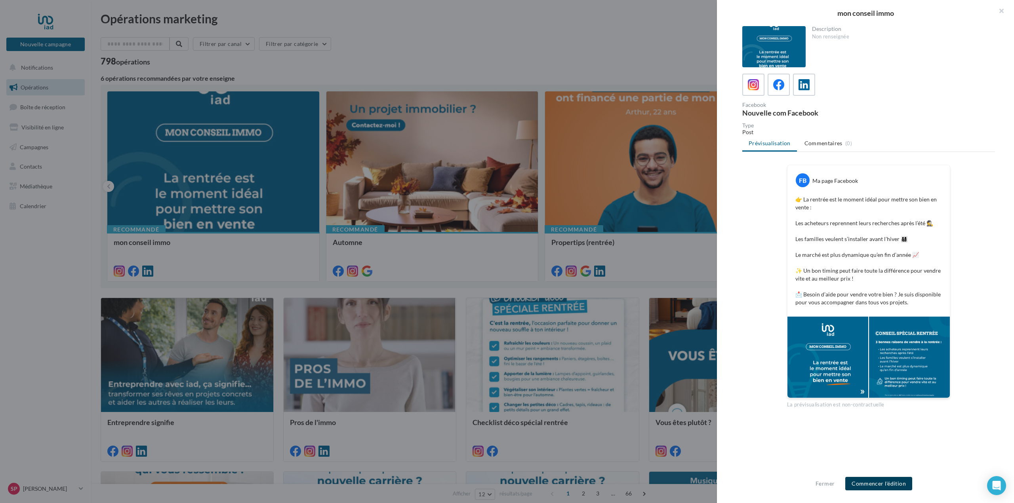
click at [882, 483] on button "Commencer l'édition" at bounding box center [878, 483] width 67 height 13
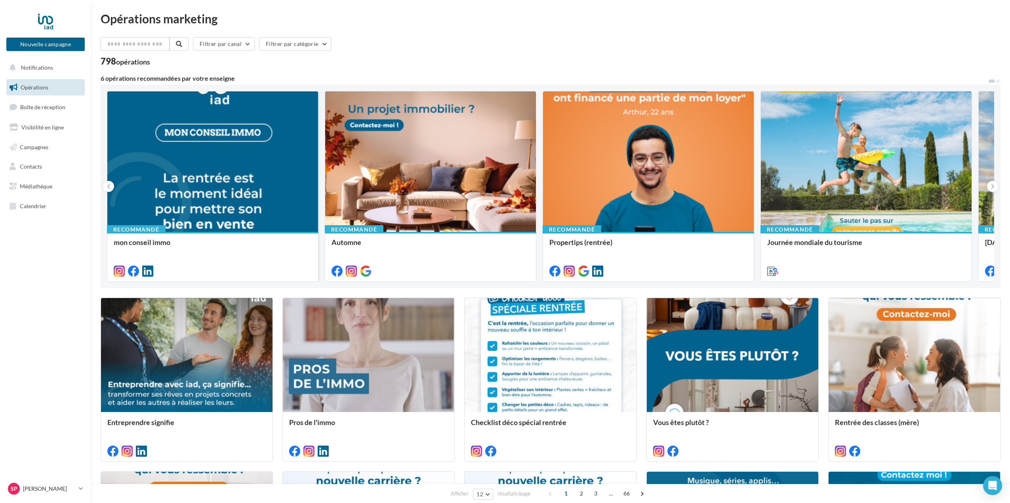
click at [218, 219] on div at bounding box center [212, 162] width 211 height 141
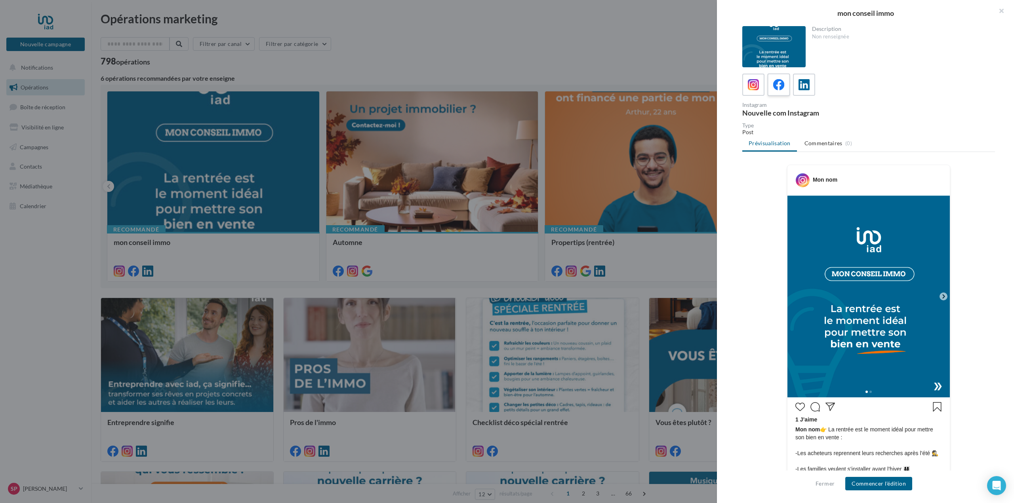
click at [780, 91] on div at bounding box center [779, 85] width 15 height 15
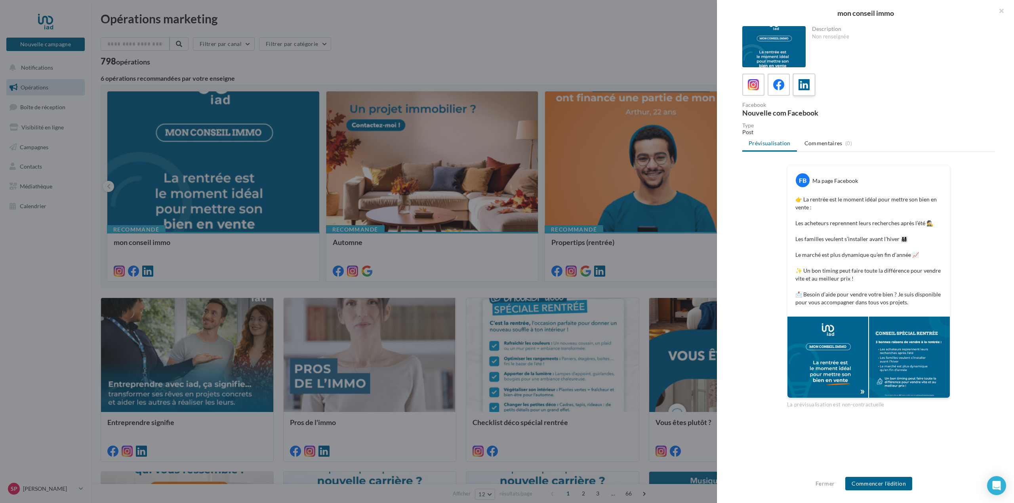
click at [803, 88] on icon at bounding box center [804, 84] width 11 height 11
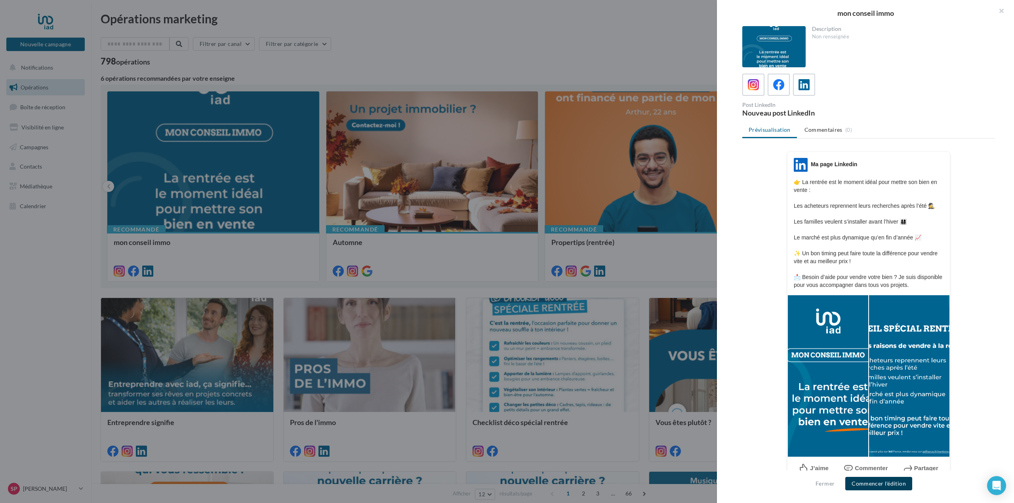
click at [890, 488] on button "Commencer l'édition" at bounding box center [878, 483] width 67 height 13
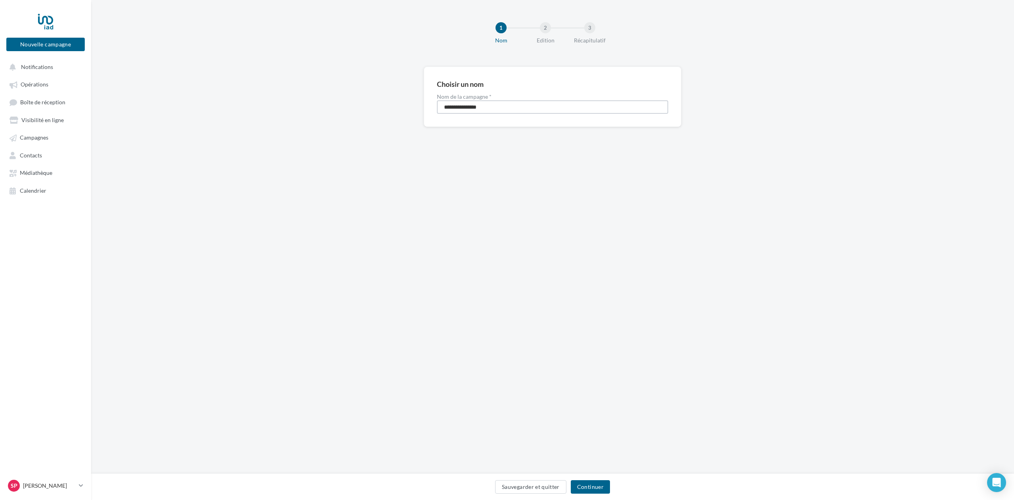
click at [509, 110] on input "**********" at bounding box center [552, 106] width 231 height 13
type input "**********"
click at [599, 490] on button "Continuer" at bounding box center [590, 486] width 39 height 13
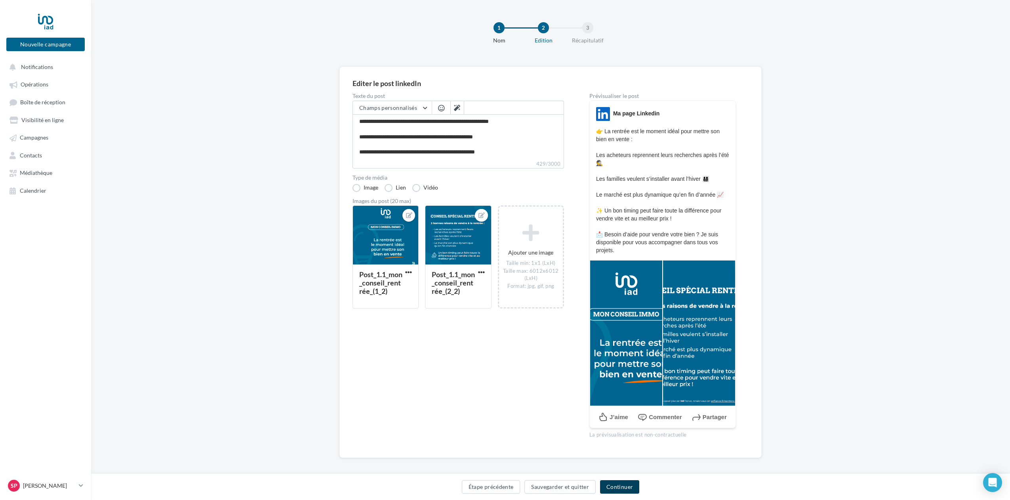
click at [625, 487] on button "Continuer" at bounding box center [619, 486] width 39 height 13
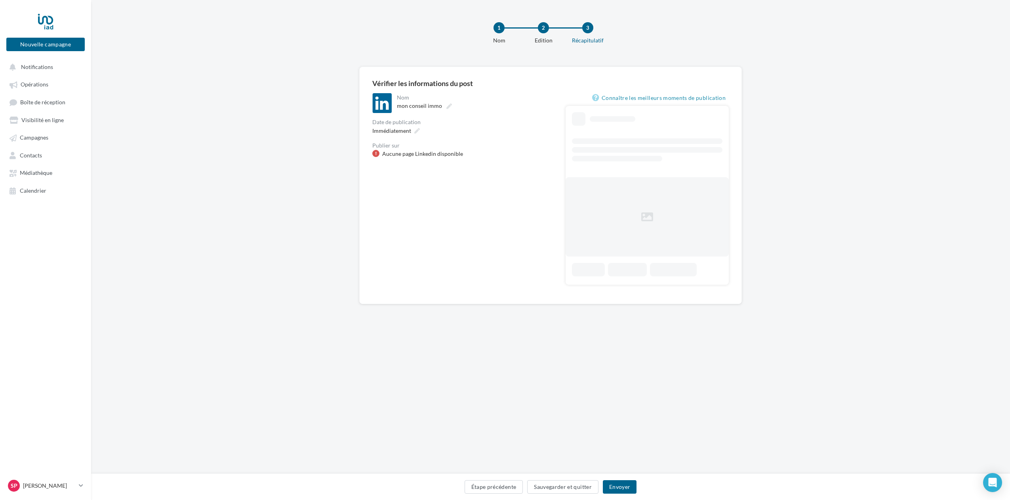
click at [443, 155] on div "Aucune page Linkedin disponible" at bounding box center [422, 154] width 81 height 8
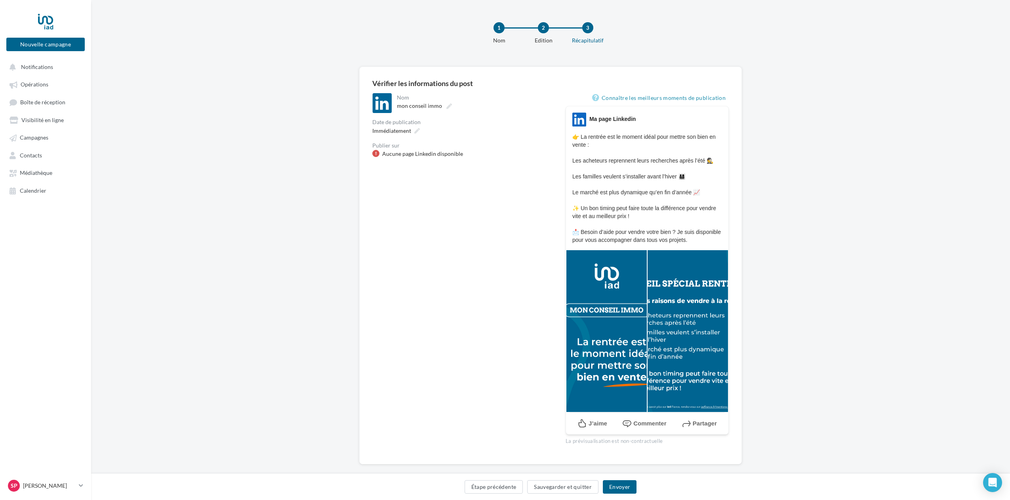
click at [376, 153] on div at bounding box center [375, 153] width 7 height 7
click at [626, 485] on button "Envoyer" at bounding box center [620, 486] width 34 height 13
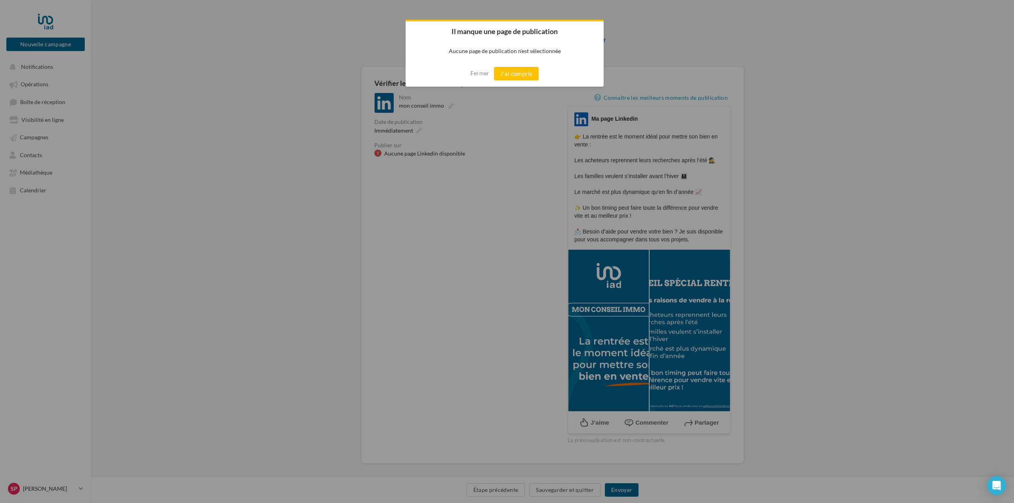
click at [513, 53] on p "Aucune page de publication n'est sélectionnée" at bounding box center [505, 50] width 198 height 19
click at [508, 75] on button "J'ai compris" at bounding box center [516, 73] width 45 height 13
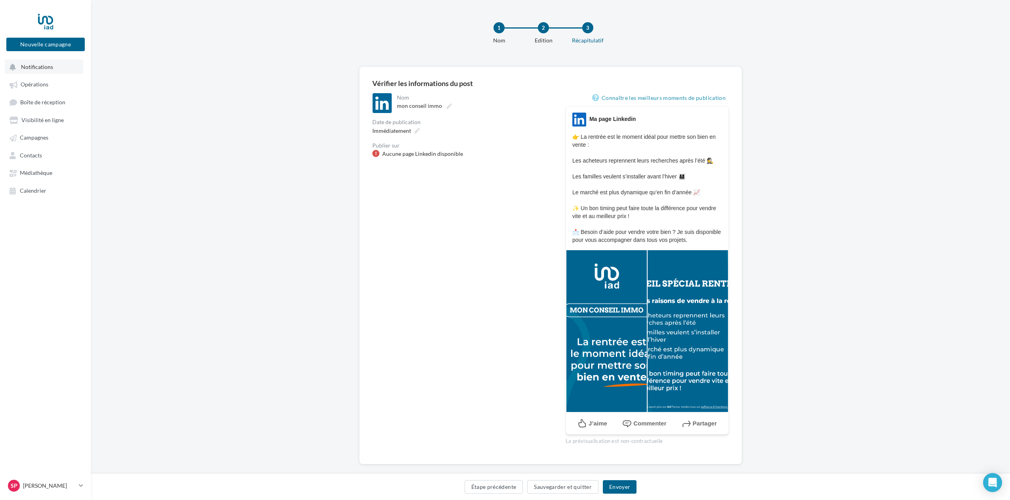
click at [48, 68] on span "Notifications" at bounding box center [37, 66] width 32 height 7
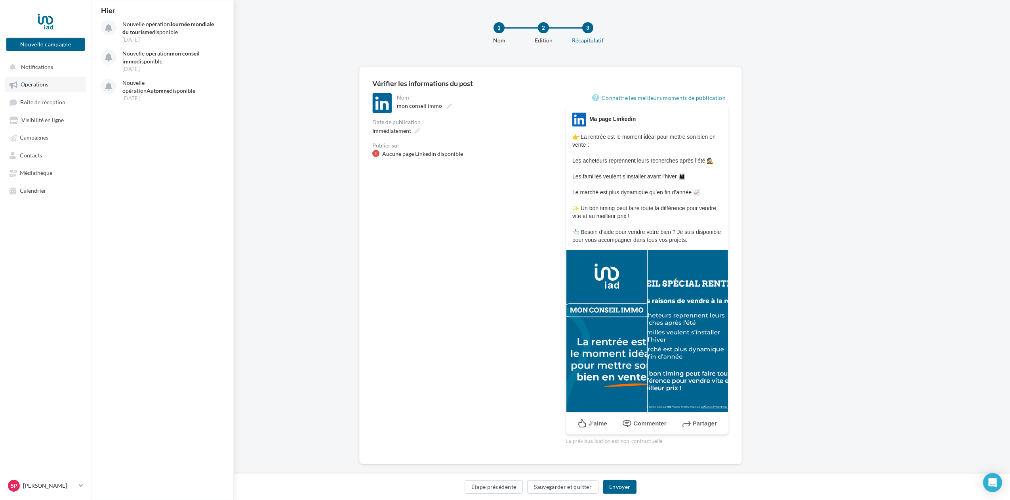
click at [42, 86] on span "Opérations" at bounding box center [35, 84] width 28 height 7
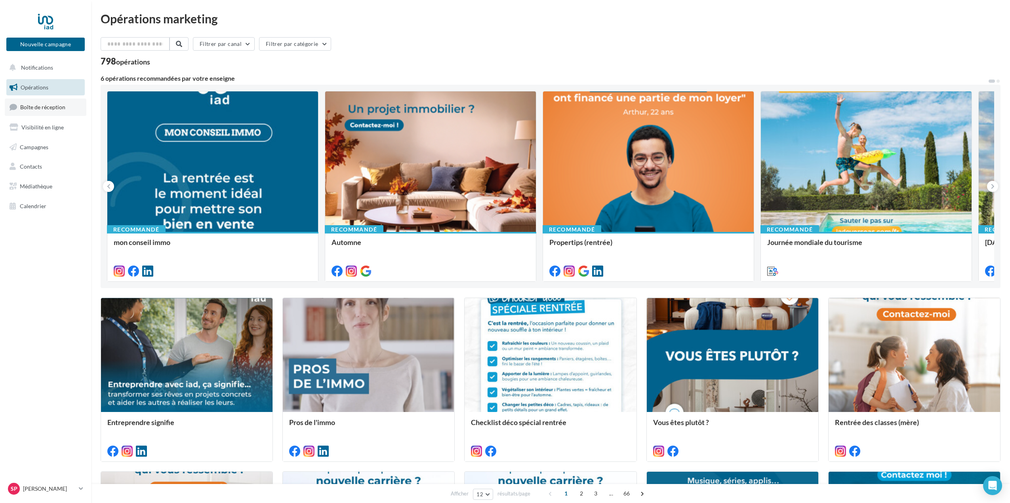
click at [44, 107] on span "Boîte de réception" at bounding box center [42, 107] width 45 height 7
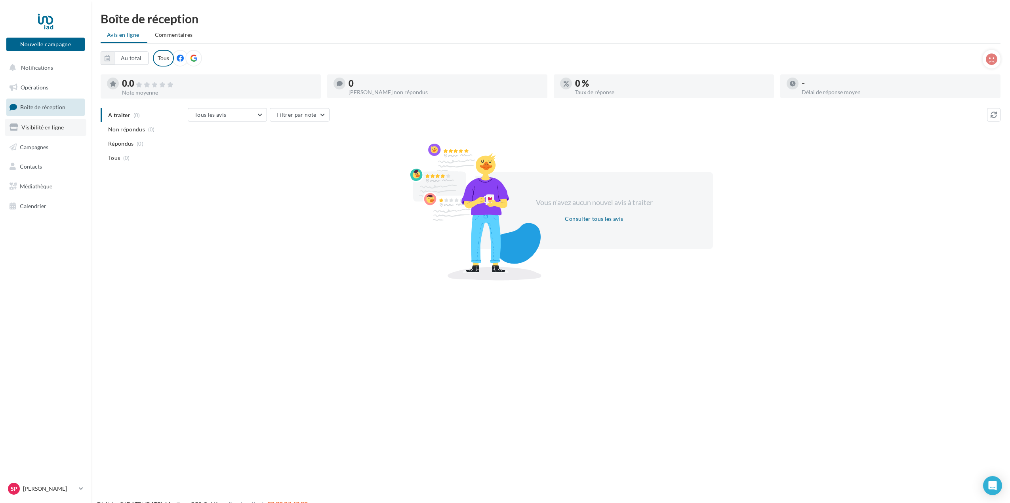
click at [44, 128] on span "Visibilité en ligne" at bounding box center [42, 127] width 42 height 7
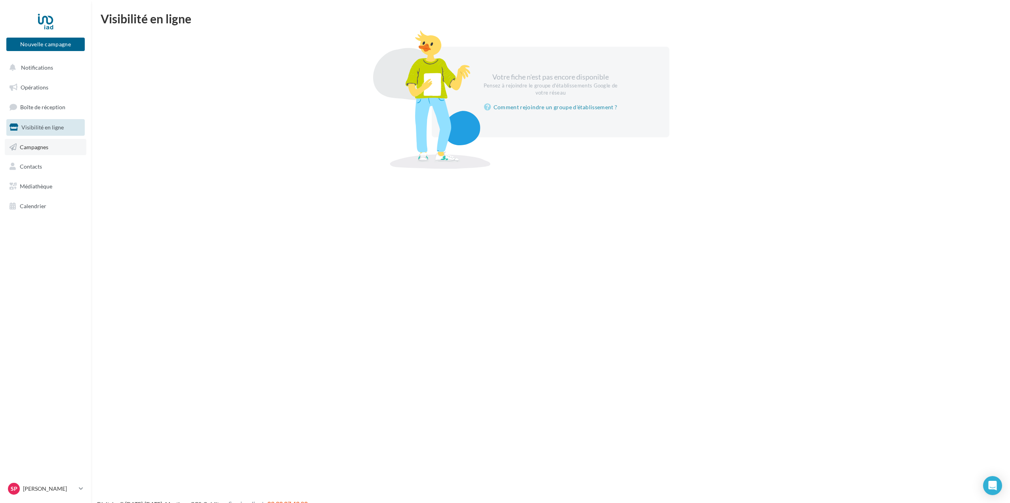
click at [44, 149] on span "Campagnes" at bounding box center [34, 146] width 29 height 7
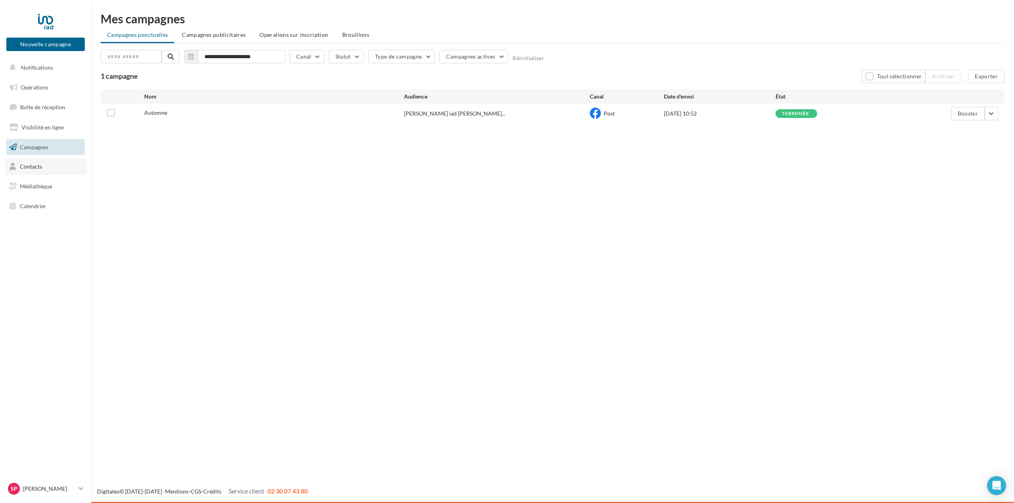
click at [32, 168] on span "Contacts" at bounding box center [31, 166] width 22 height 7
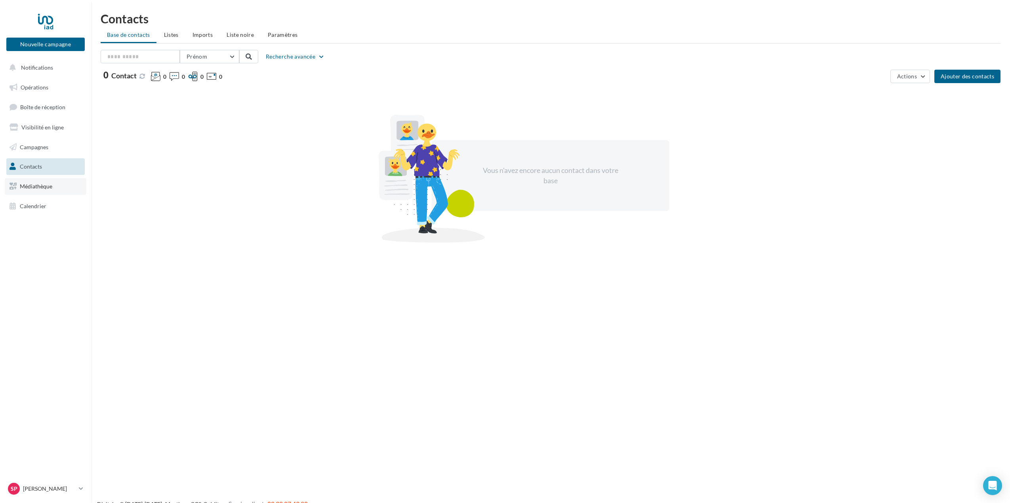
click at [37, 189] on span "Médiathèque" at bounding box center [36, 186] width 32 height 7
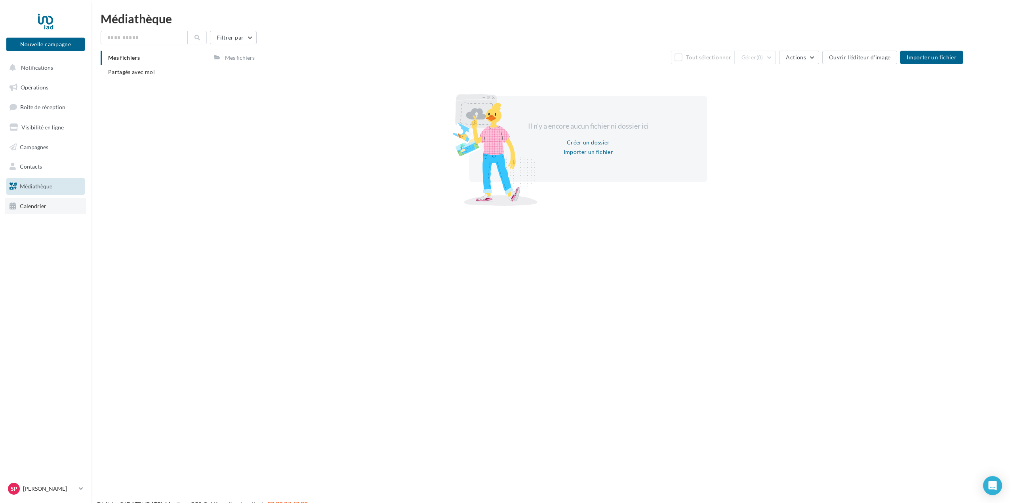
click at [40, 208] on span "Calendrier" at bounding box center [33, 206] width 27 height 7
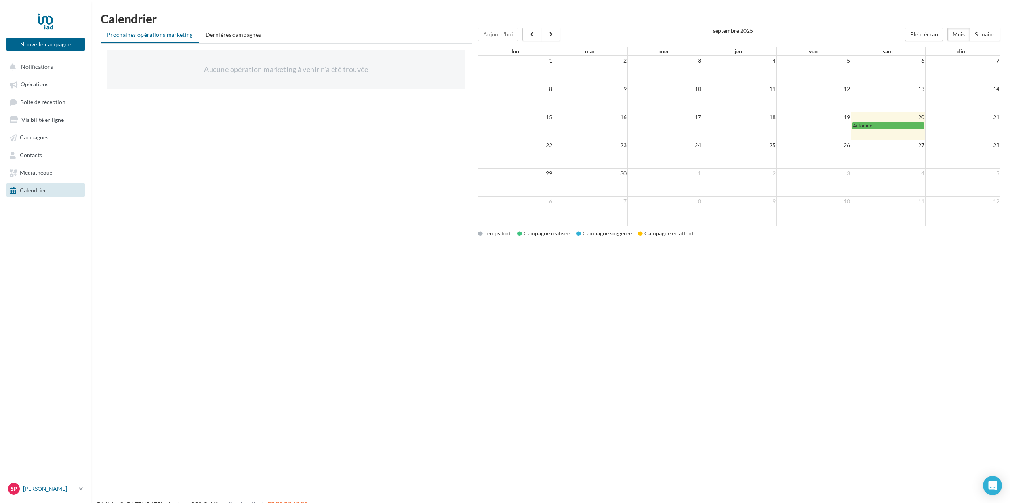
click at [82, 490] on icon at bounding box center [81, 489] width 4 height 7
click at [65, 401] on link "Gérer mon compte" at bounding box center [66, 397] width 118 height 17
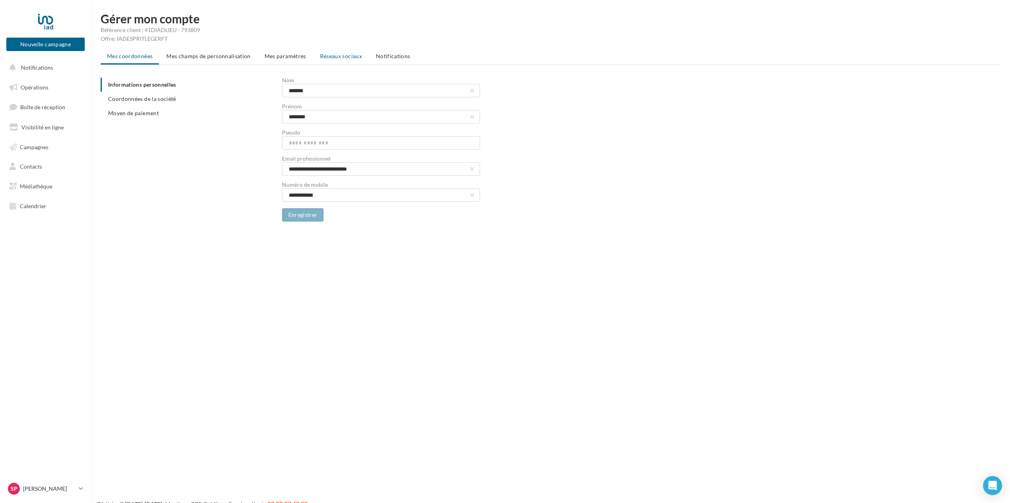
click at [339, 55] on span "Réseaux sociaux" at bounding box center [341, 56] width 42 height 7
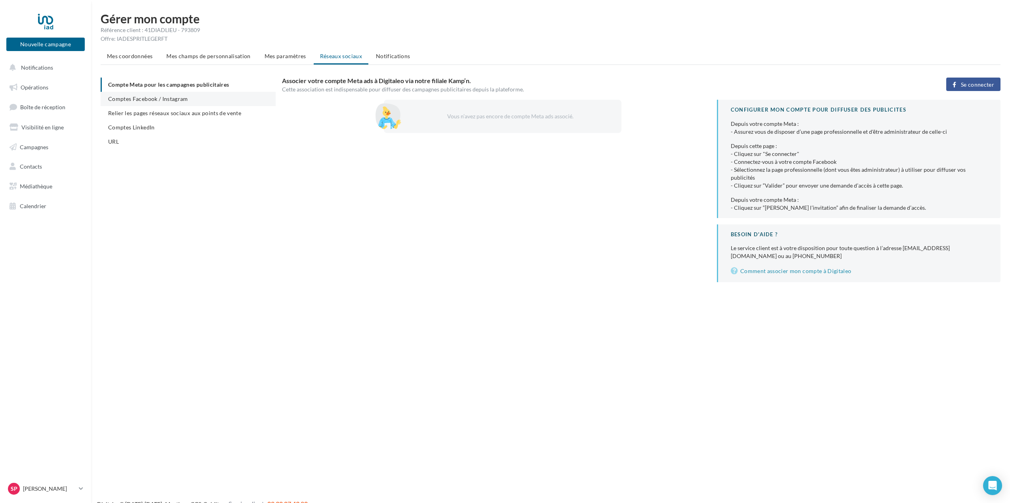
click at [154, 99] on span "Comptes Facebook / Instagram" at bounding box center [148, 98] width 80 height 7
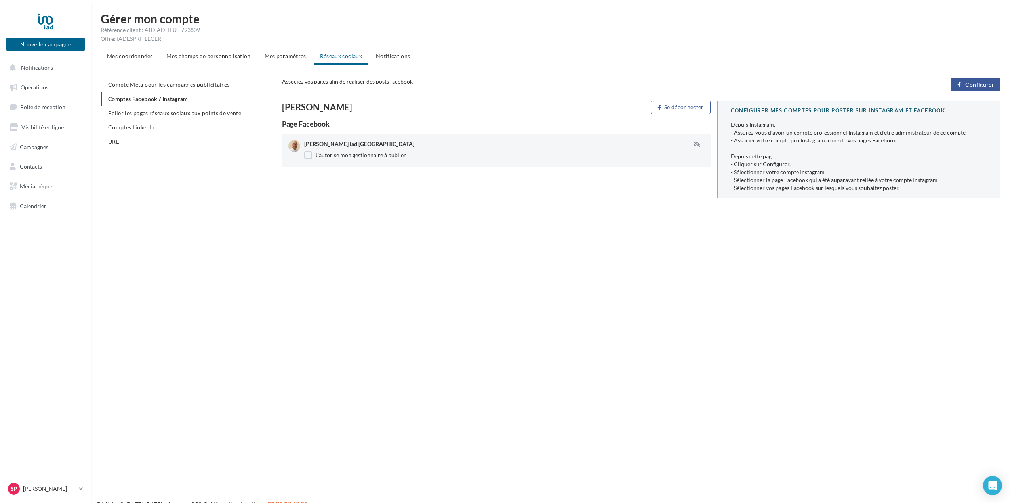
click at [161, 112] on span "Relier les pages réseaux sociaux aux points de vente" at bounding box center [174, 113] width 133 height 7
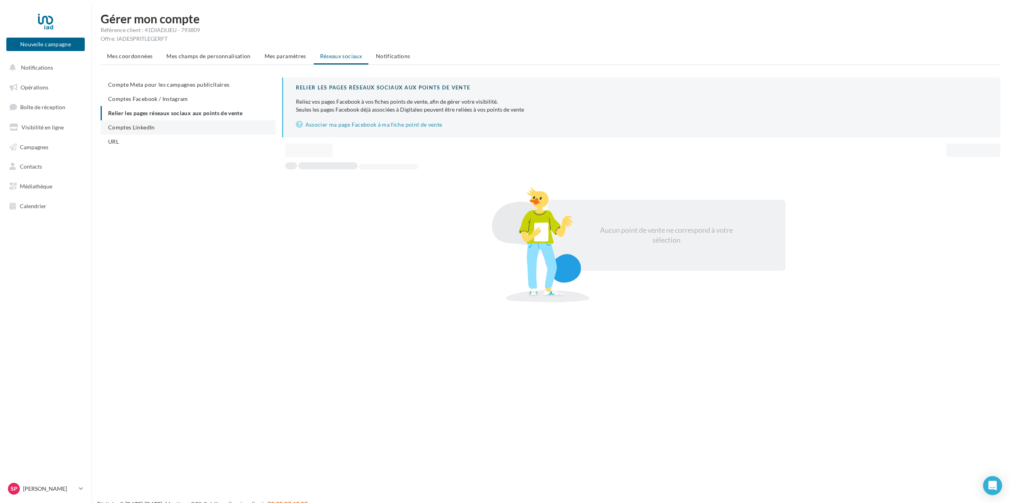
click at [142, 128] on span "Comptes LinkedIn" at bounding box center [131, 127] width 47 height 7
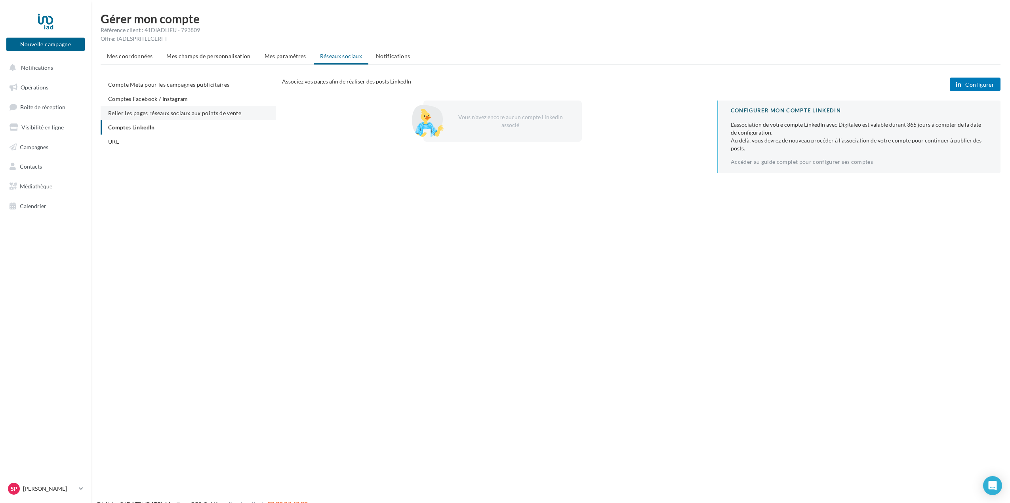
click at [165, 113] on span "Relier les pages réseaux sociaux aux points de vente" at bounding box center [174, 113] width 133 height 7
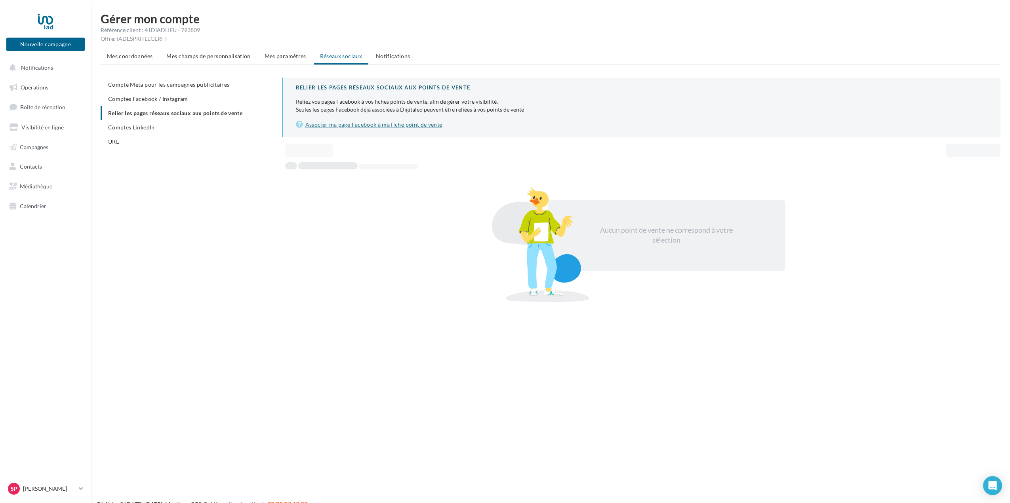
click at [353, 126] on link "Associer ma page Facebook à ma fiche point de vente" at bounding box center [642, 125] width 692 height 10
click at [154, 102] on span "Comptes Facebook / Instagram" at bounding box center [148, 98] width 80 height 7
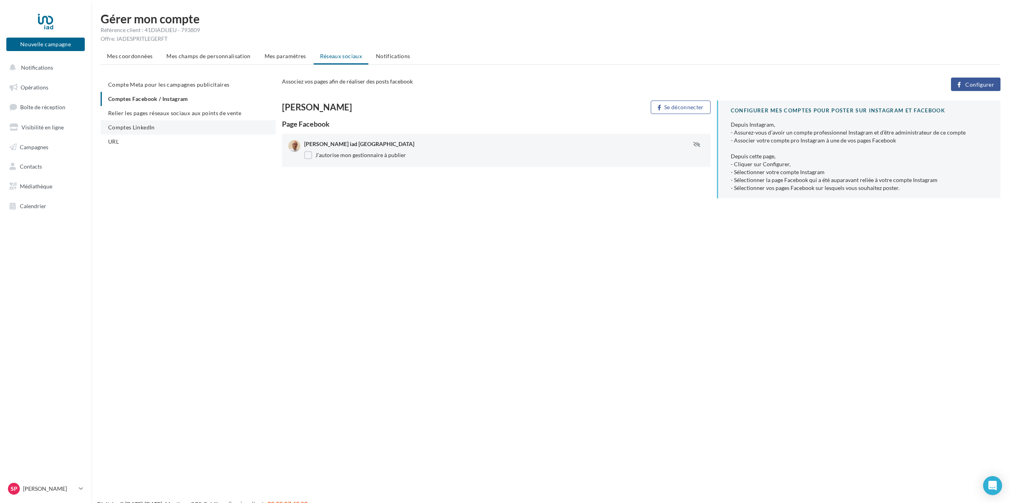
click at [146, 127] on span "Comptes LinkedIn" at bounding box center [131, 127] width 47 height 7
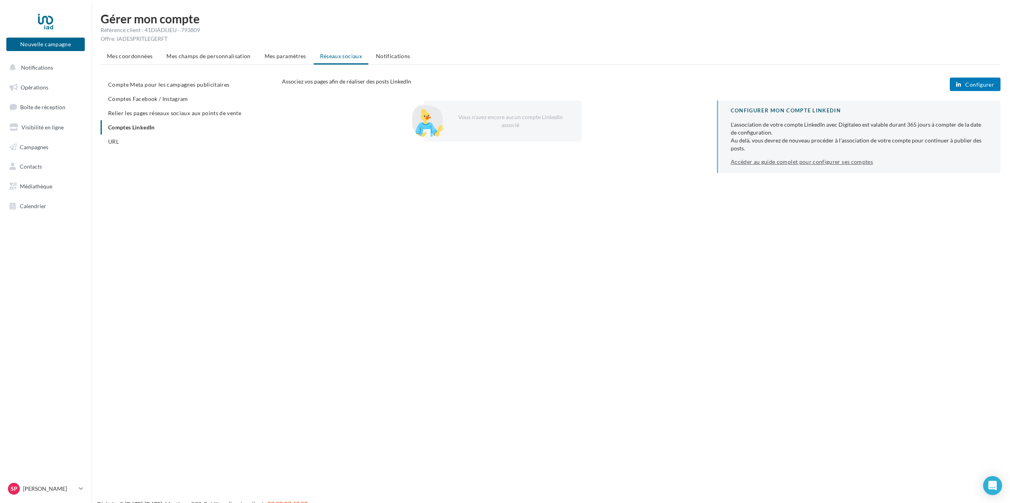
click at [776, 162] on link "Accéder au guide complet pour configurer ses comptes" at bounding box center [802, 162] width 142 height 6
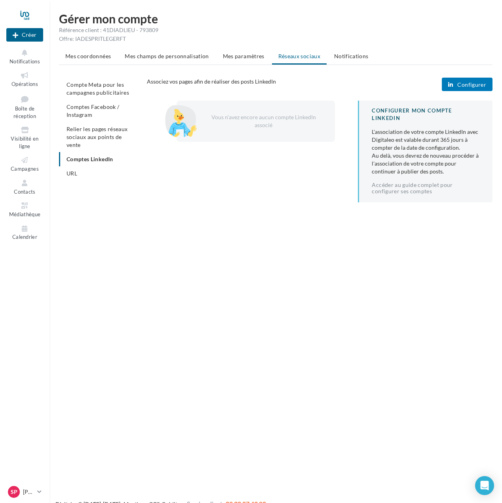
click at [463, 84] on span "Configurer" at bounding box center [472, 85] width 29 height 6
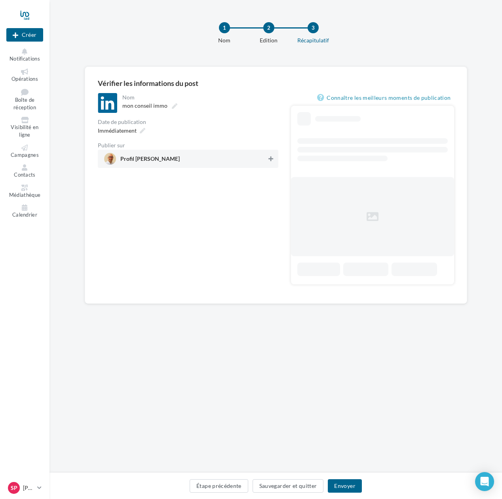
click at [273, 158] on icon at bounding box center [271, 159] width 5 height 6
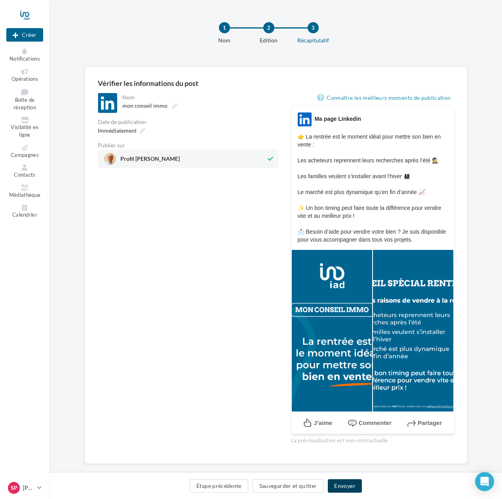
click at [349, 484] on button "Envoyer" at bounding box center [345, 485] width 34 height 13
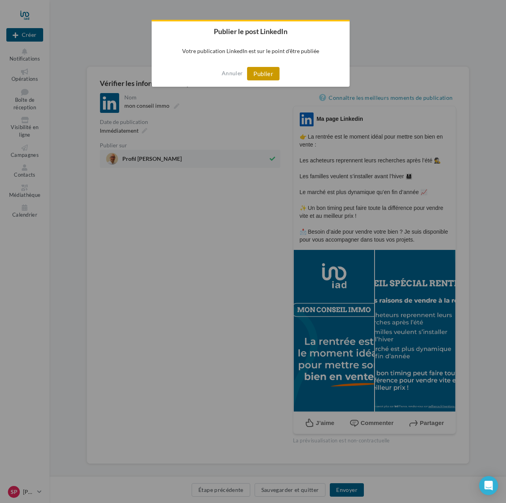
click at [265, 72] on button "Publier" at bounding box center [263, 73] width 32 height 13
